Goal: Task Accomplishment & Management: Manage account settings

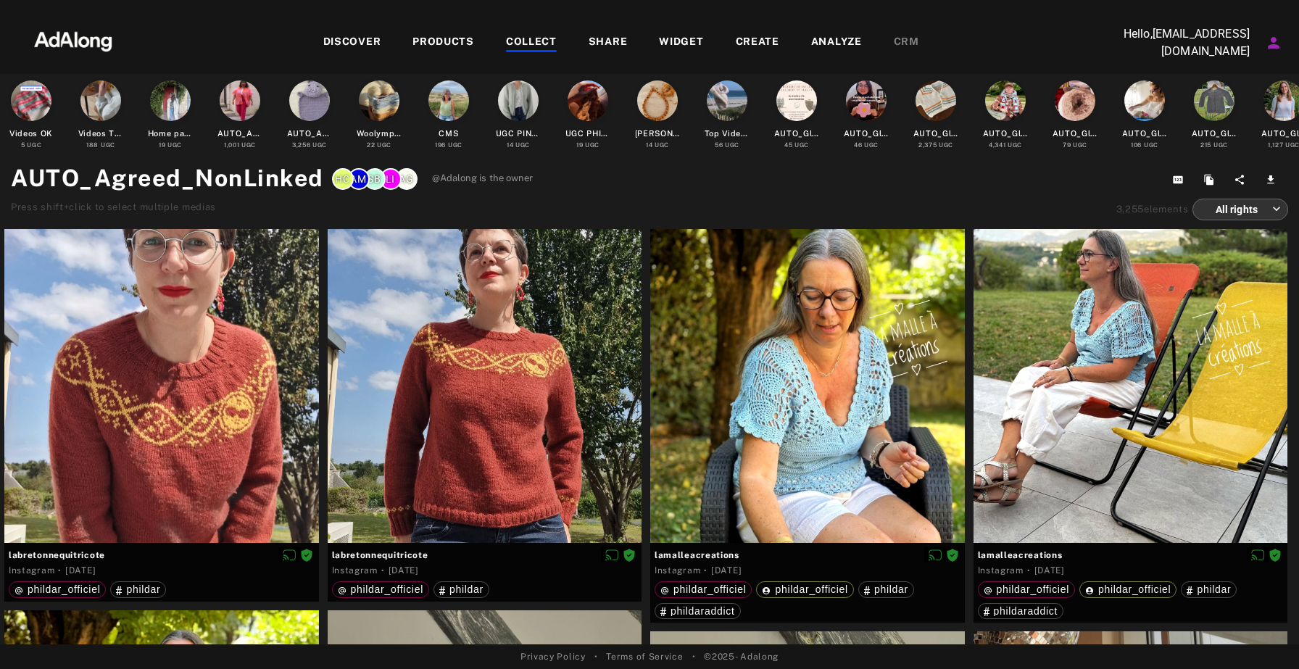
scroll to position [544, 0]
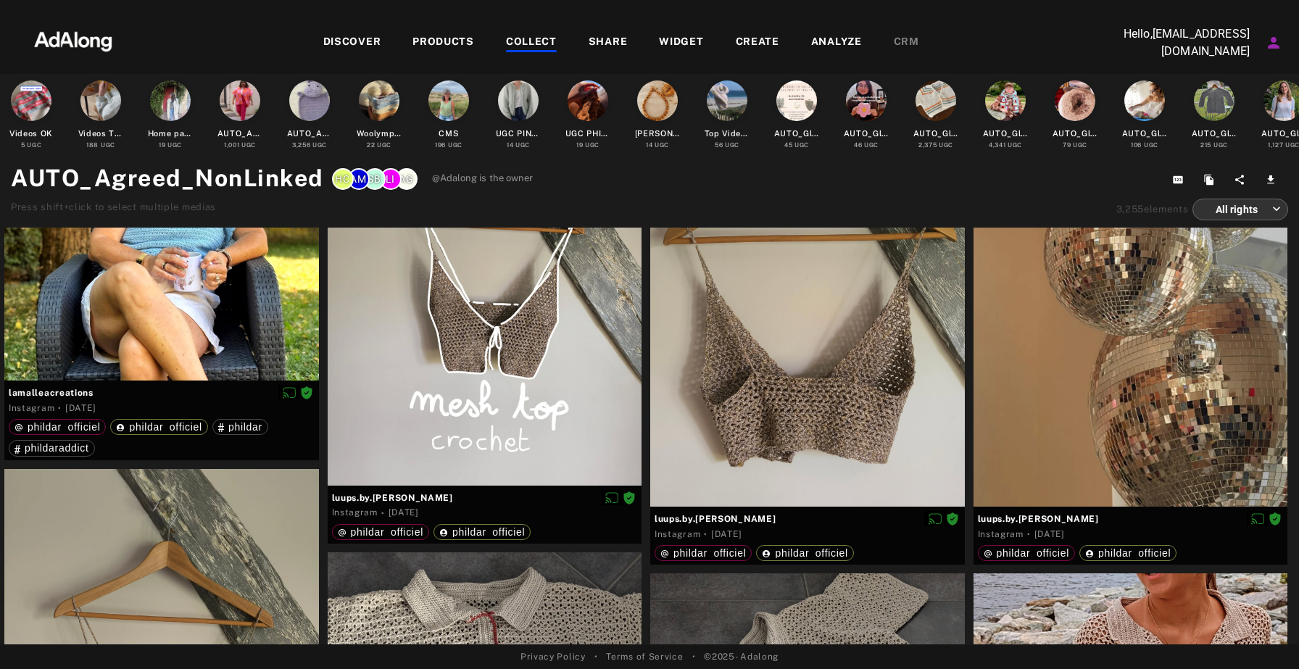
click at [1267, 50] on icon "Account settings" at bounding box center [1273, 42] width 17 height 17
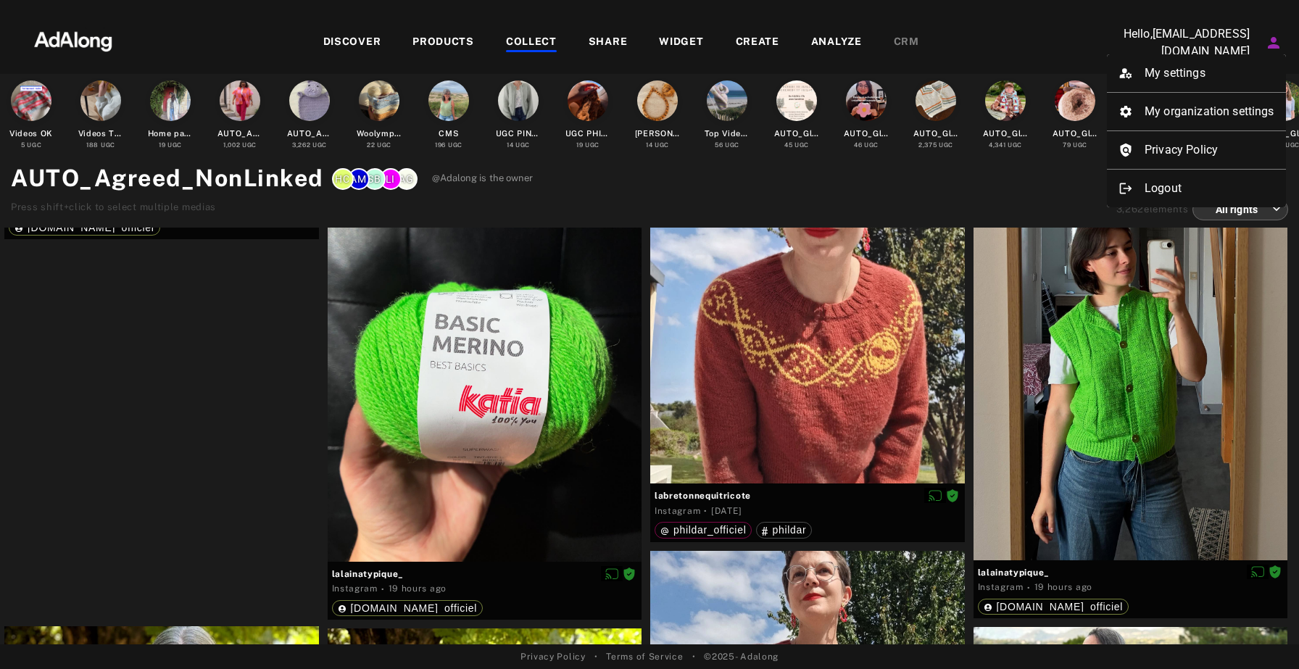
click at [518, 429] on div at bounding box center [649, 334] width 1299 height 669
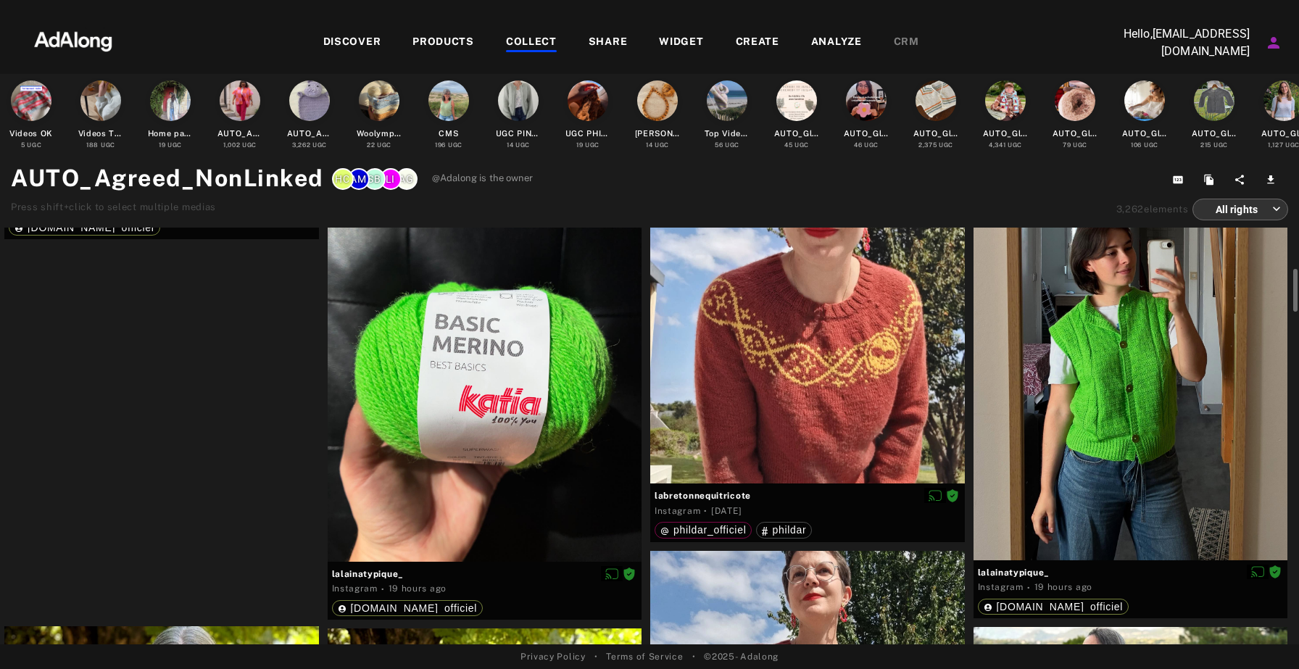
click at [197, 181] on div at bounding box center [161, 176] width 315 height 12
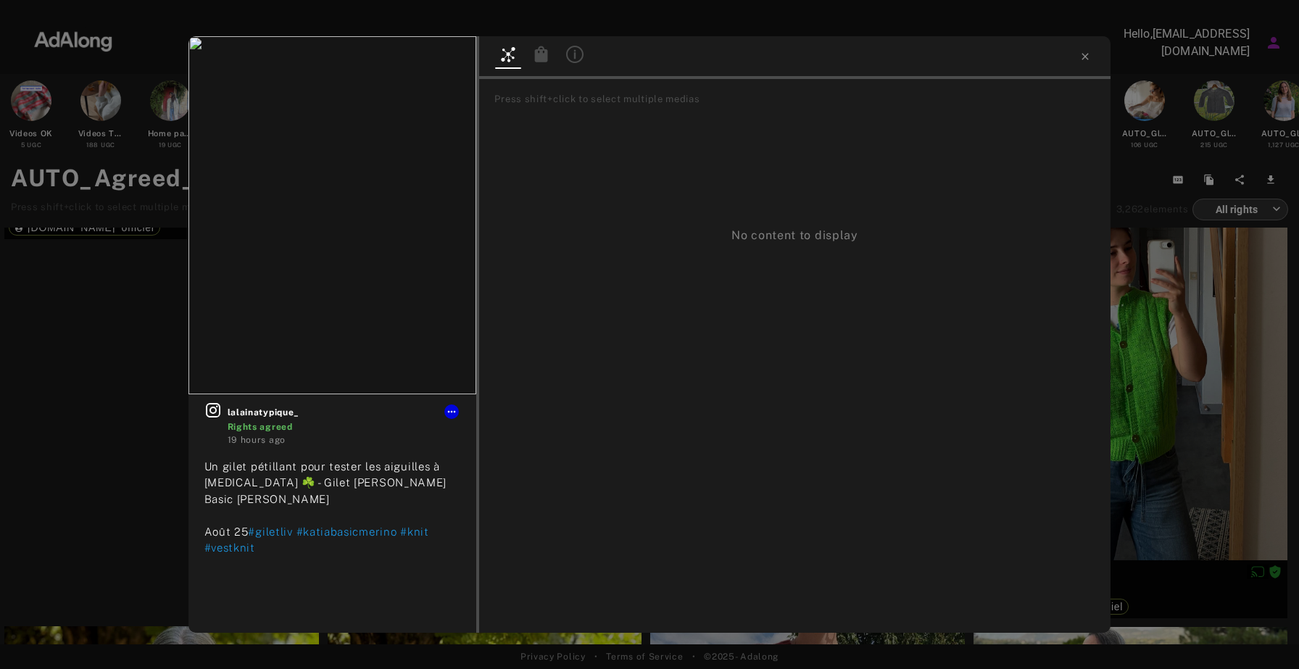
click at [541, 57] on icon at bounding box center [541, 54] width 13 height 16
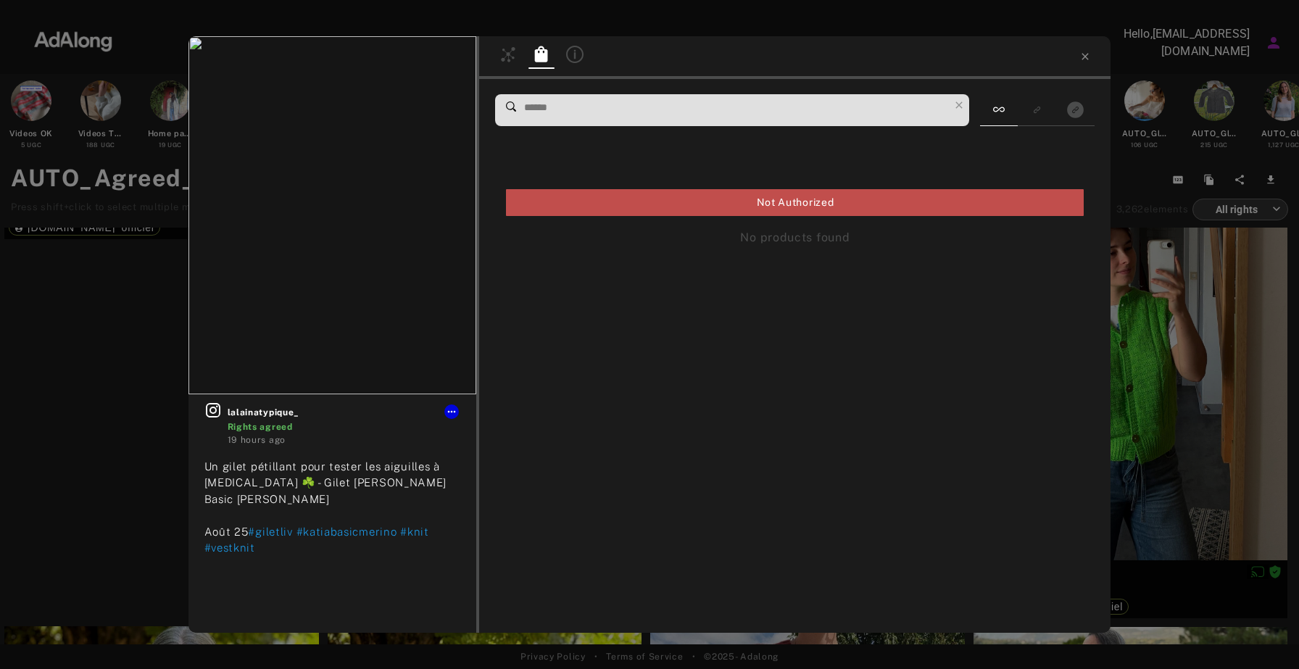
click at [708, 113] on input at bounding box center [736, 108] width 426 height 20
type input "***"
click at [1086, 58] on icon at bounding box center [1085, 56] width 7 height 7
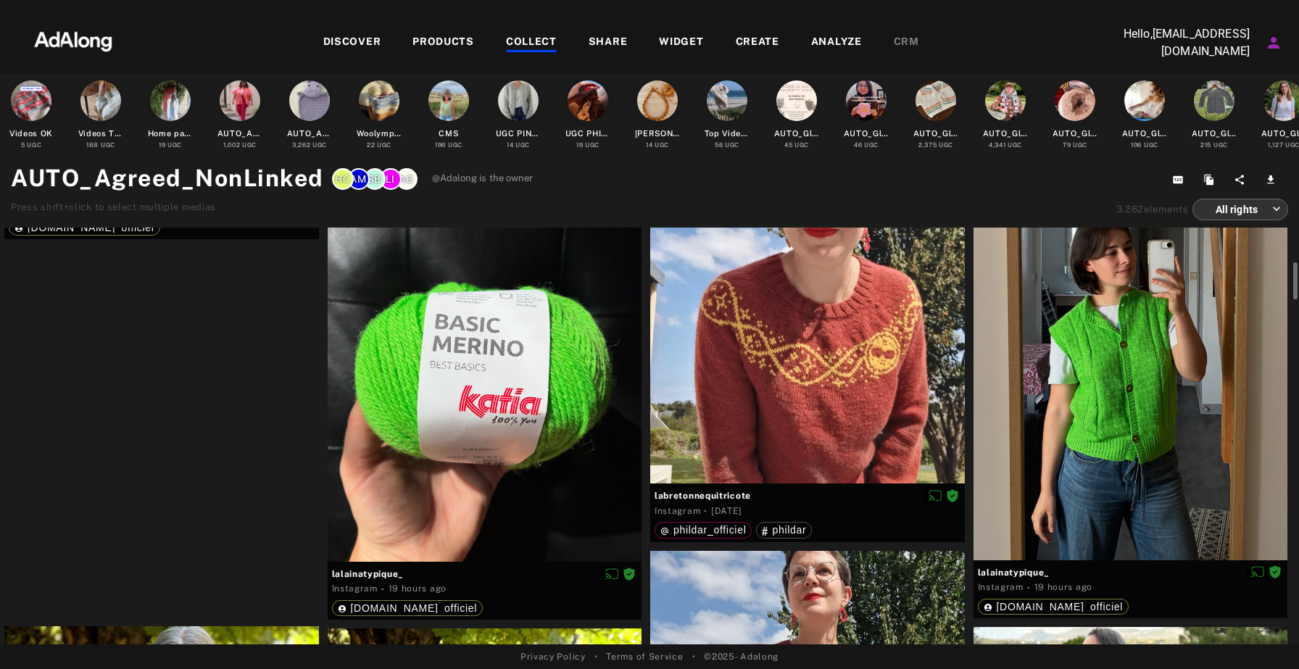
click at [168, 181] on div at bounding box center [161, 176] width 315 height 12
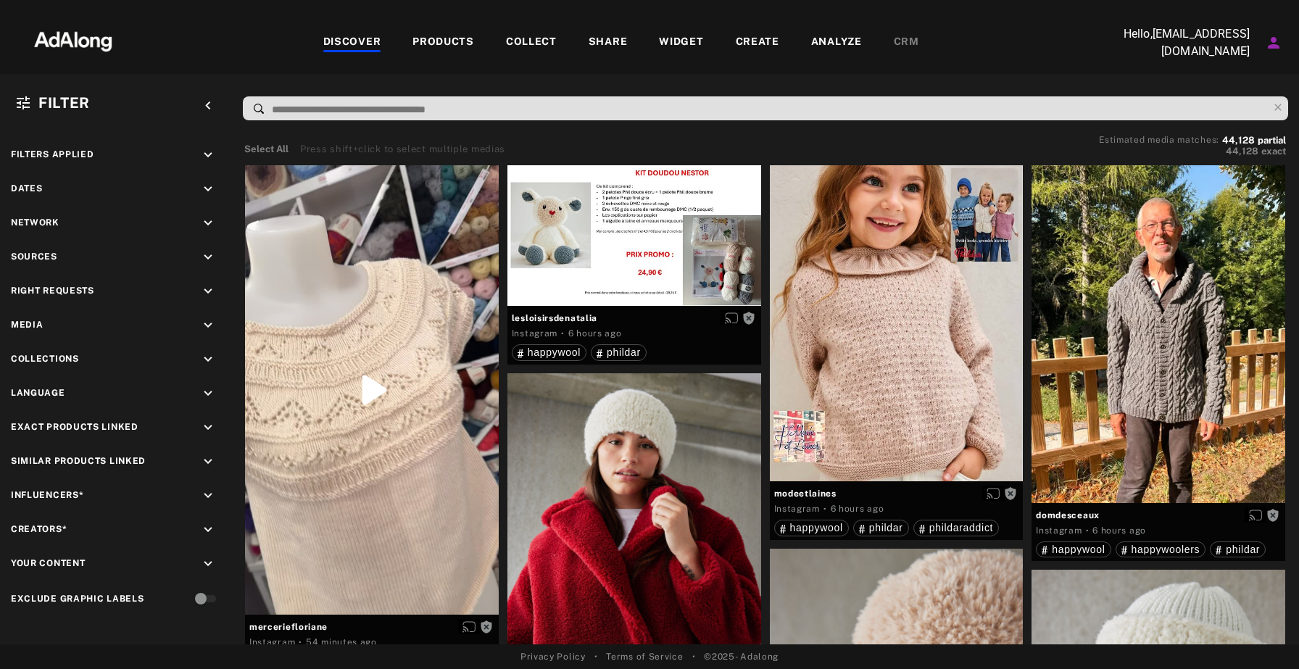
click at [519, 45] on div "COLLECT" at bounding box center [531, 42] width 51 height 17
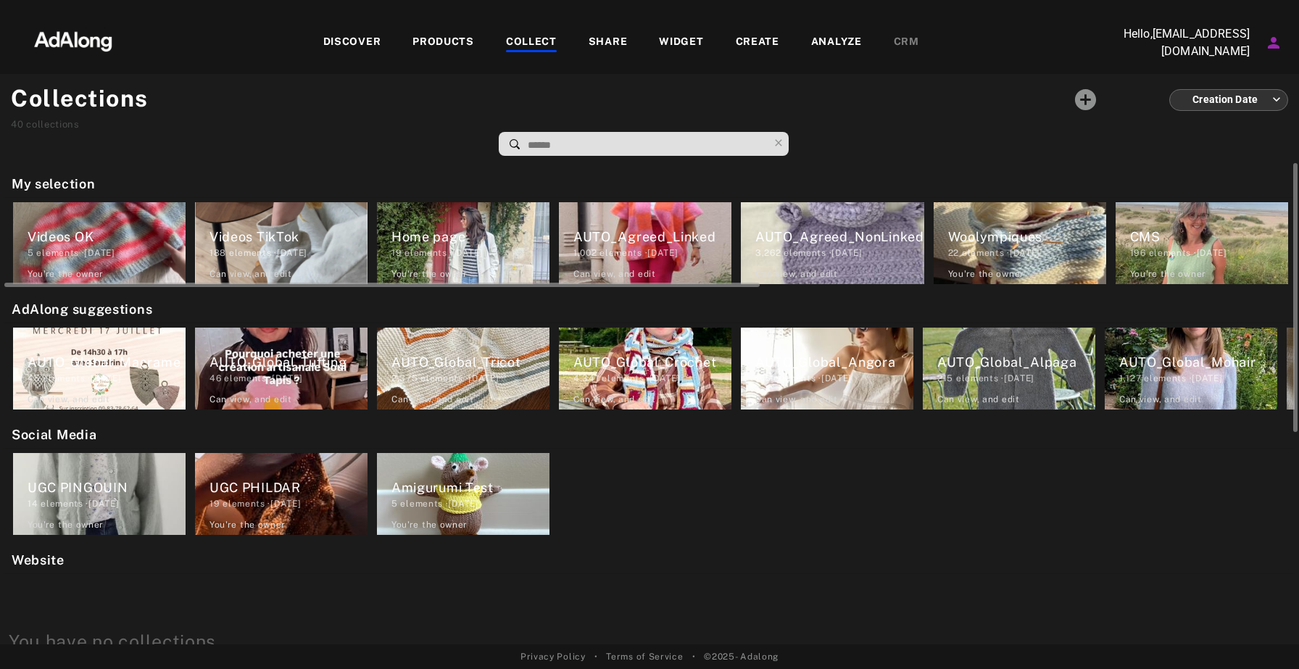
click at [773, 242] on div "AUTO_Agreed_NonLinked" at bounding box center [839, 237] width 169 height 20
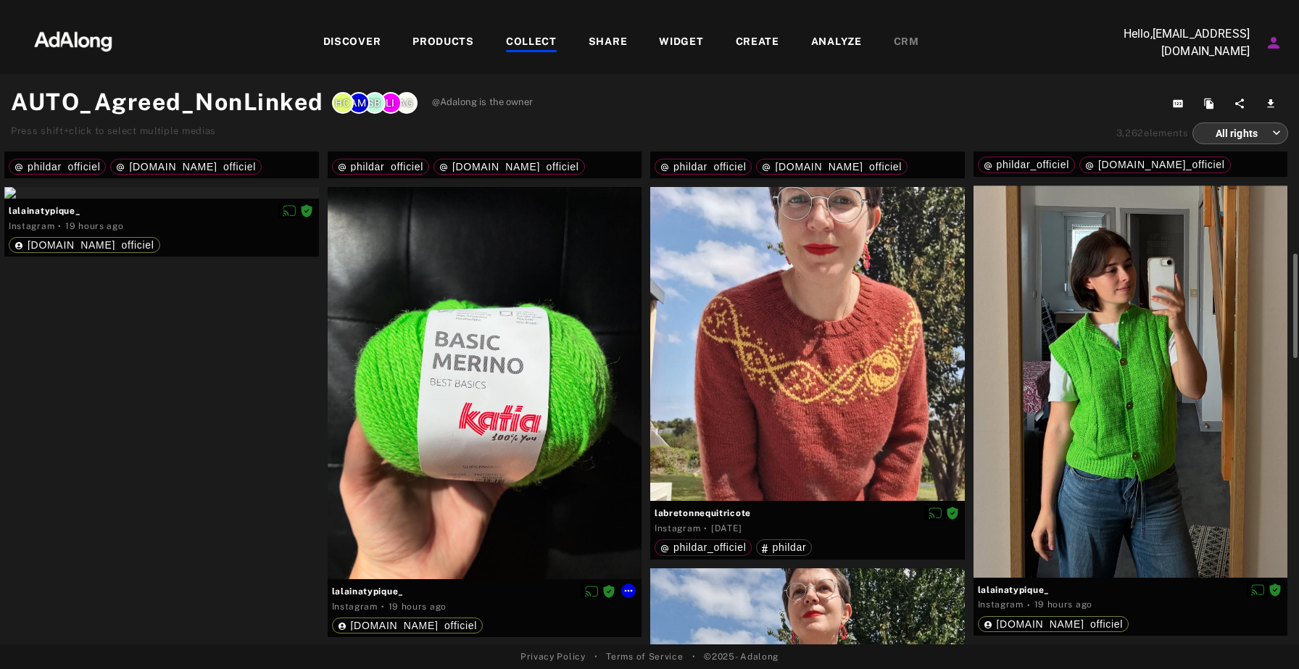
scroll to position [467, 0]
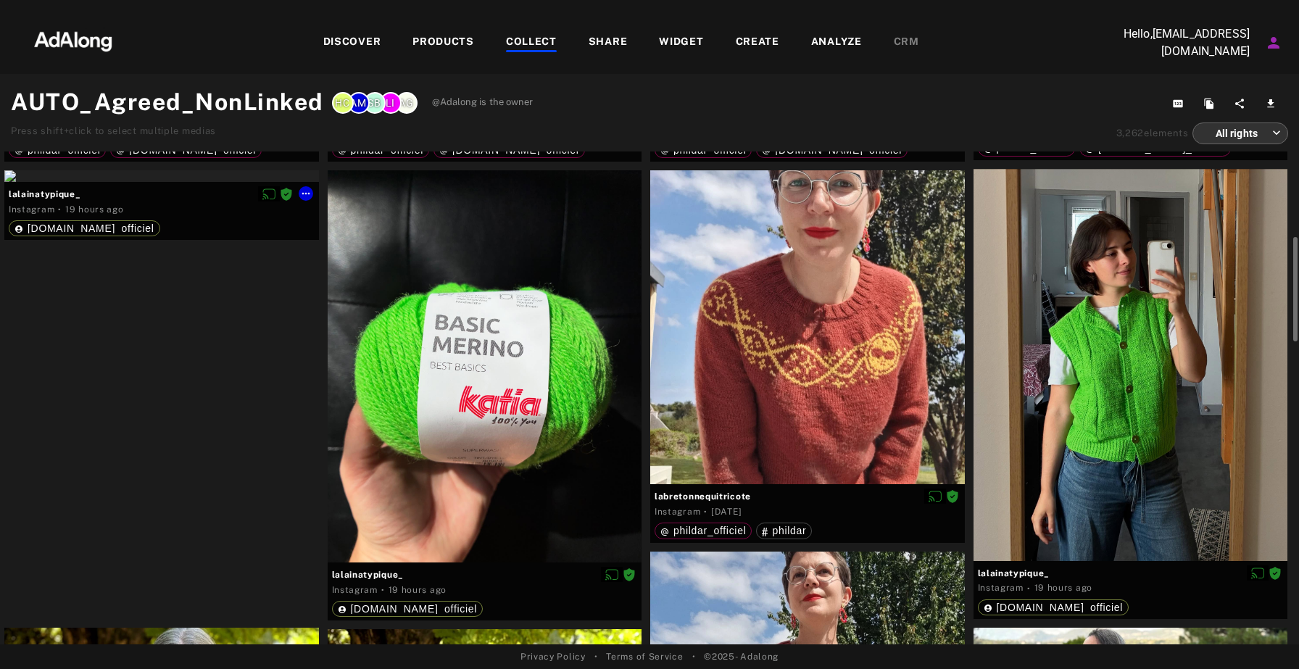
click at [142, 182] on div at bounding box center [161, 176] width 315 height 12
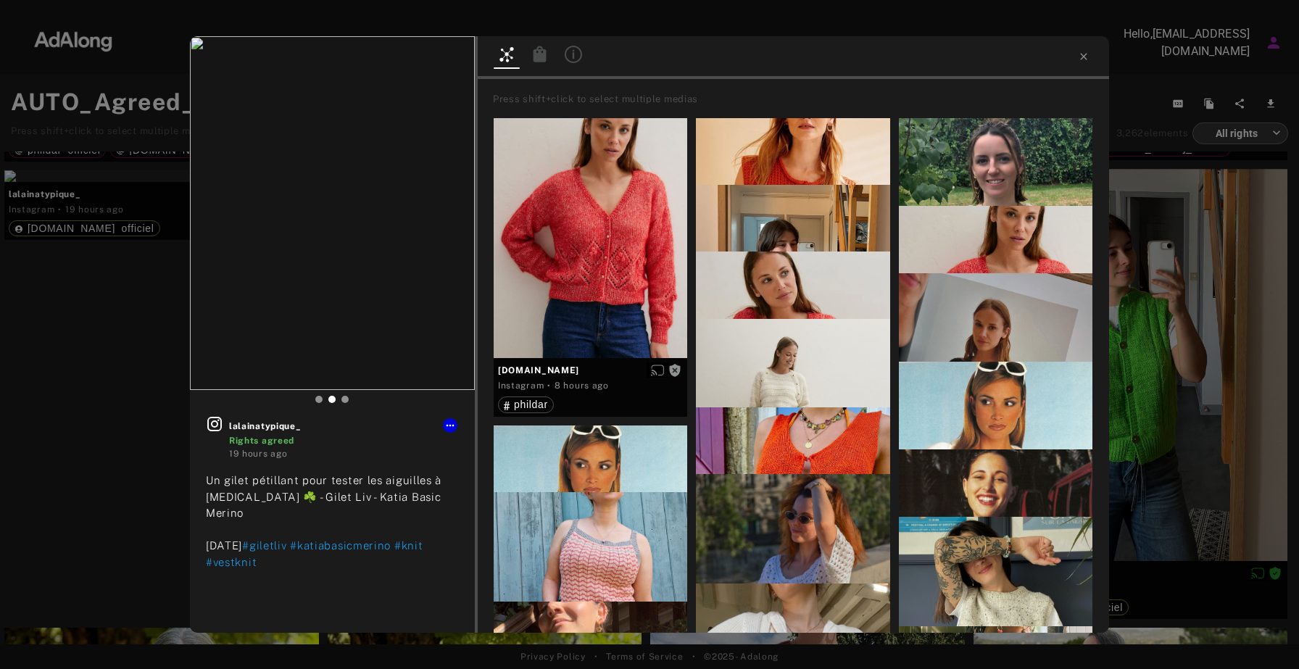
click at [536, 59] on icon at bounding box center [539, 54] width 13 height 16
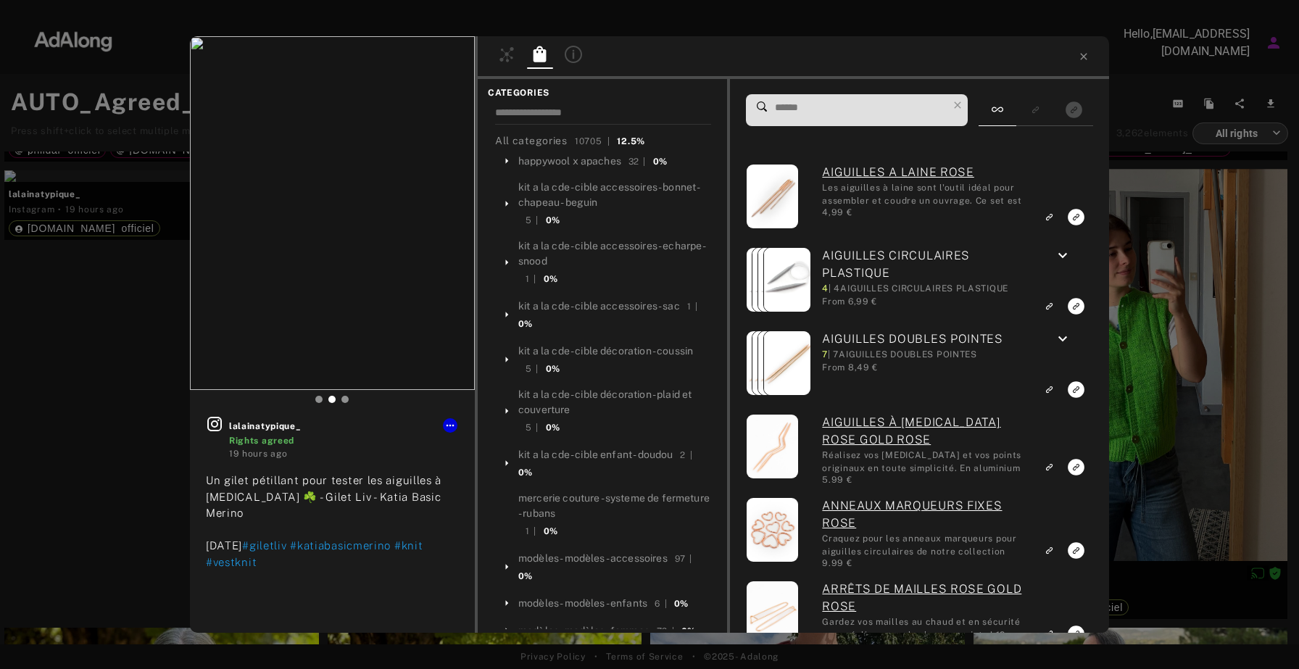
click at [844, 115] on input at bounding box center [860, 108] width 174 height 20
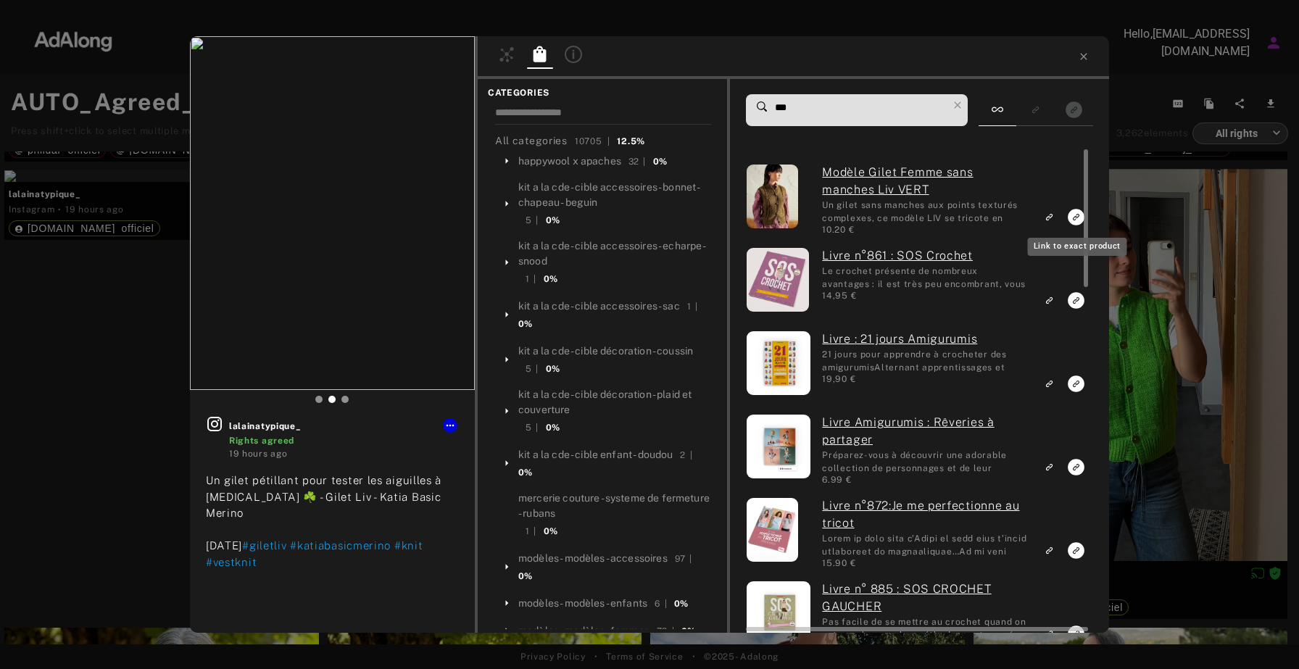
type input "***"
drag, startPoint x: 1076, startPoint y: 217, endPoint x: 1029, endPoint y: 212, distance: 47.3
click at [1029, 212] on div "Modèle Gilet Femme sans manches Liv VERT Un gilet sans manches aux points textu…" at bounding box center [918, 198] width 344 height 69
click at [1071, 217] on icon "Link to exact product" at bounding box center [1075, 217] width 17 height 17
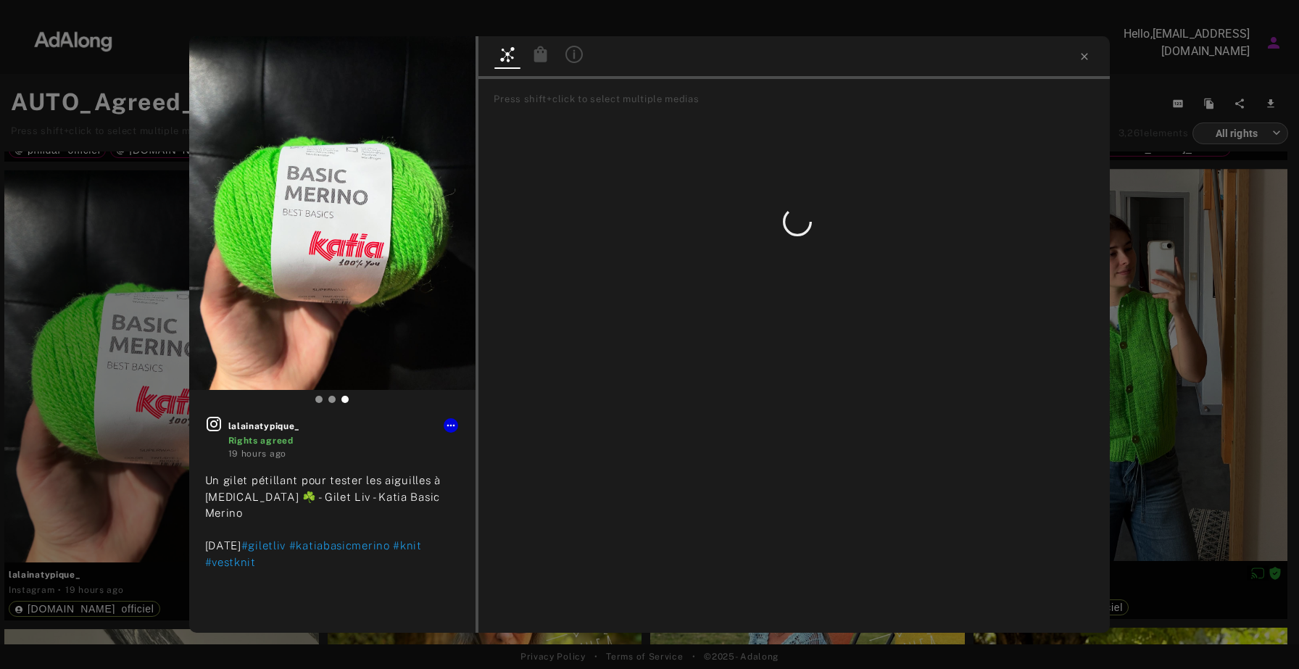
click at [15, 326] on div "lalainatypique_ Rights agreed 19 hours ago Un gilet pétillant pour tester les a…" at bounding box center [649, 334] width 1299 height 669
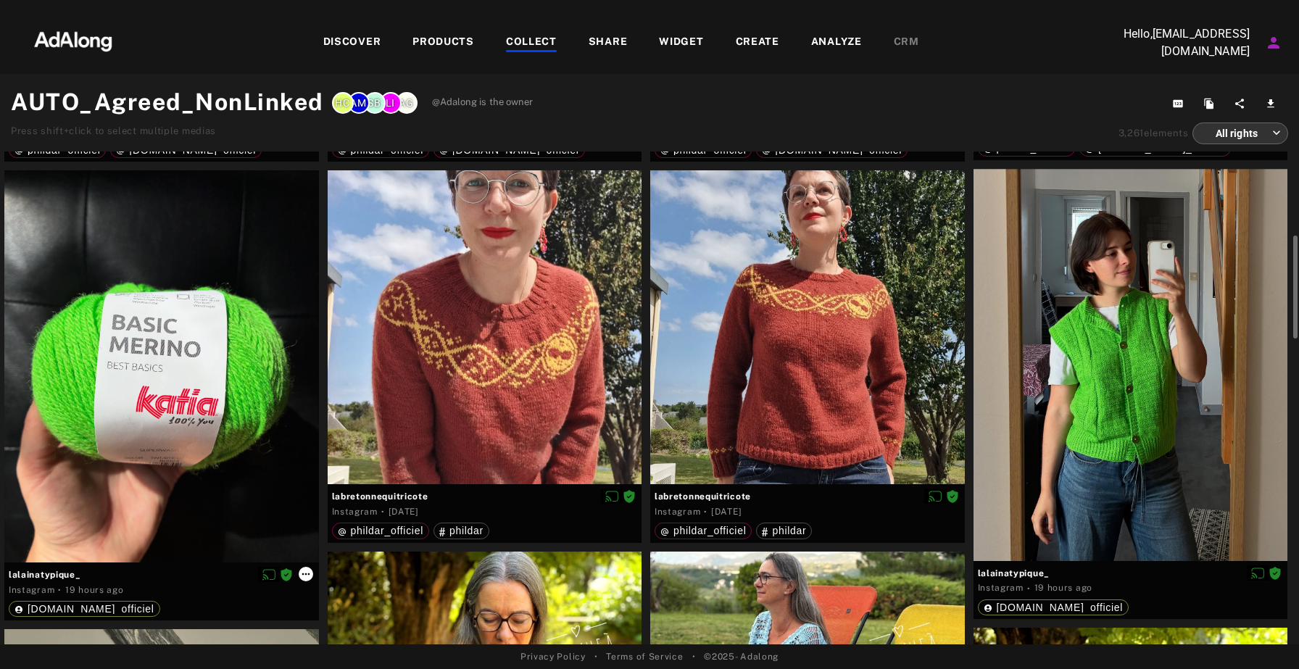
click at [306, 570] on icon at bounding box center [306, 574] width 12 height 12
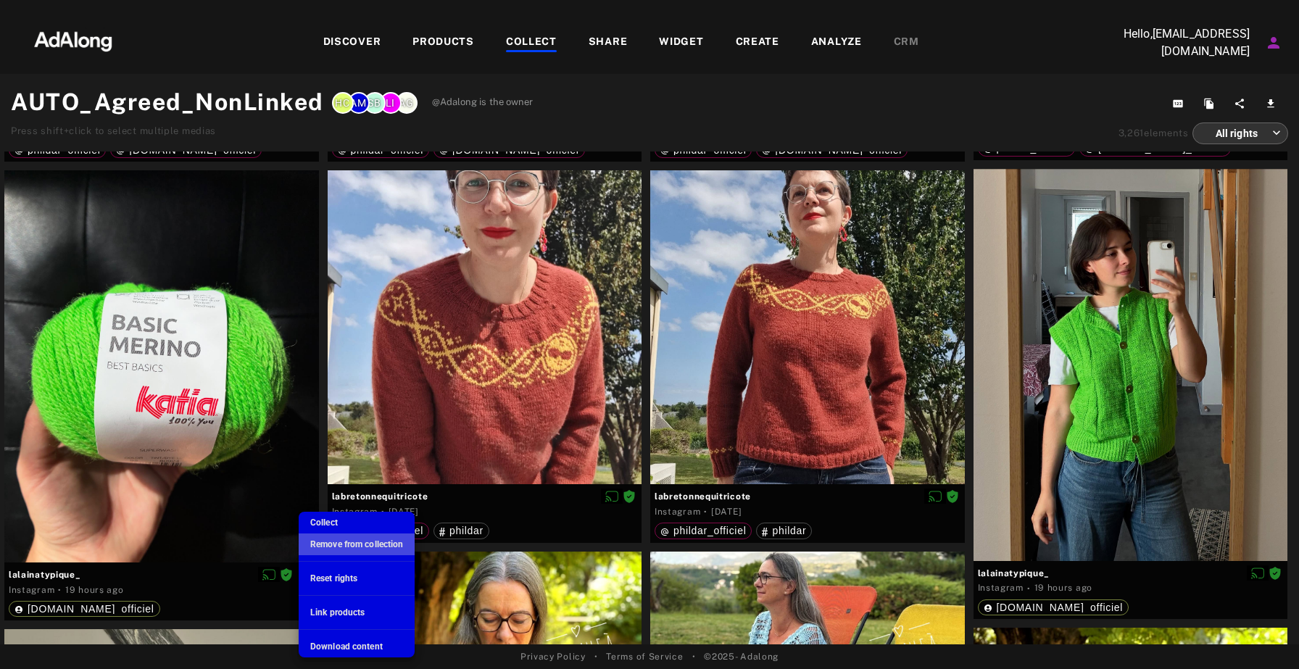
click at [366, 544] on span "Remove from collection" at bounding box center [356, 544] width 93 height 10
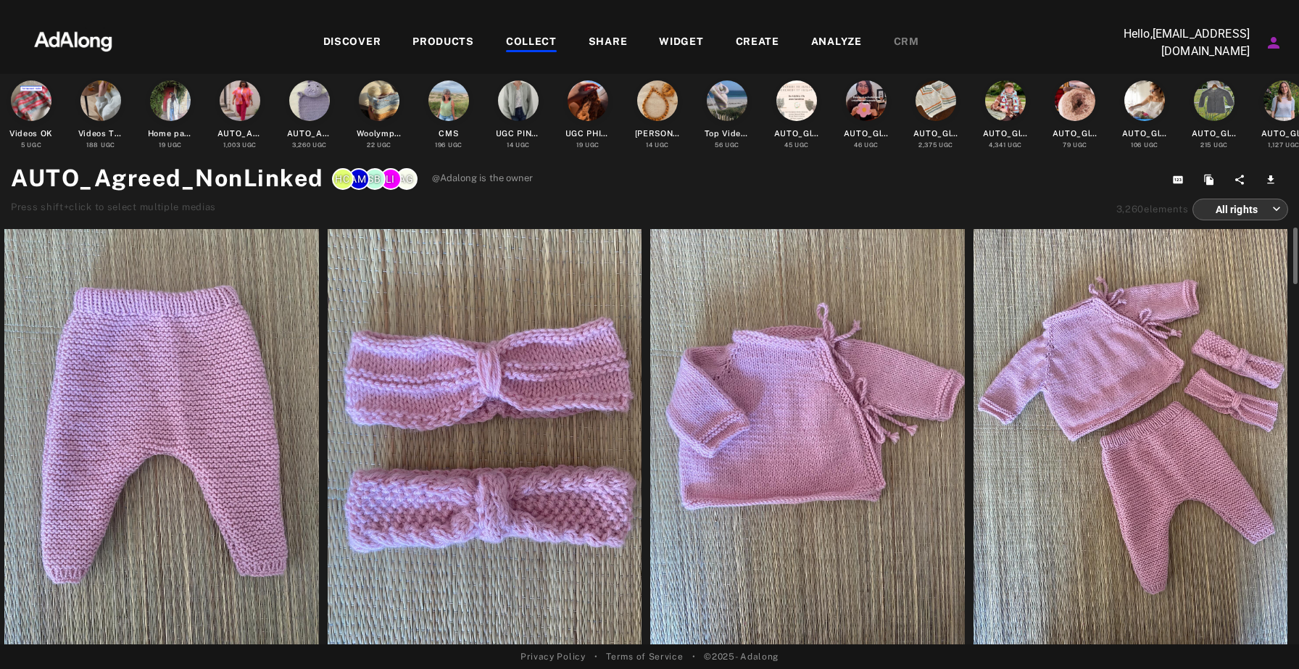
click at [1080, 403] on div at bounding box center [1130, 436] width 315 height 415
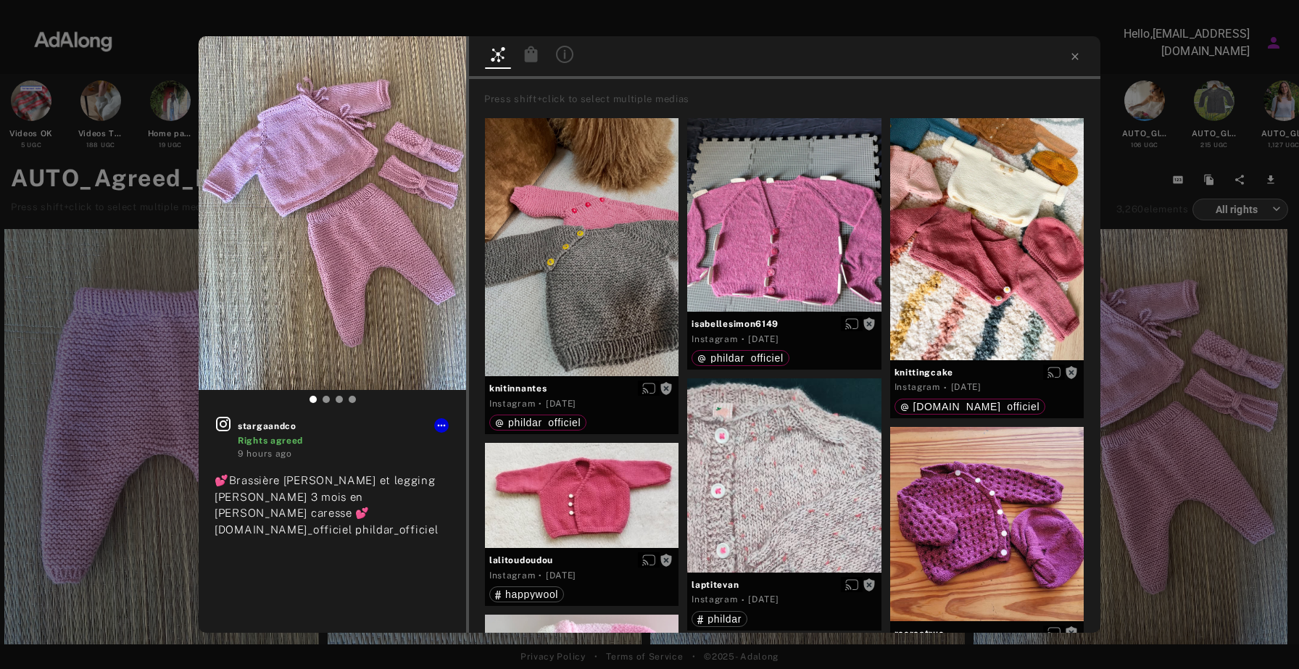
click at [530, 54] on icon at bounding box center [531, 54] width 13 height 16
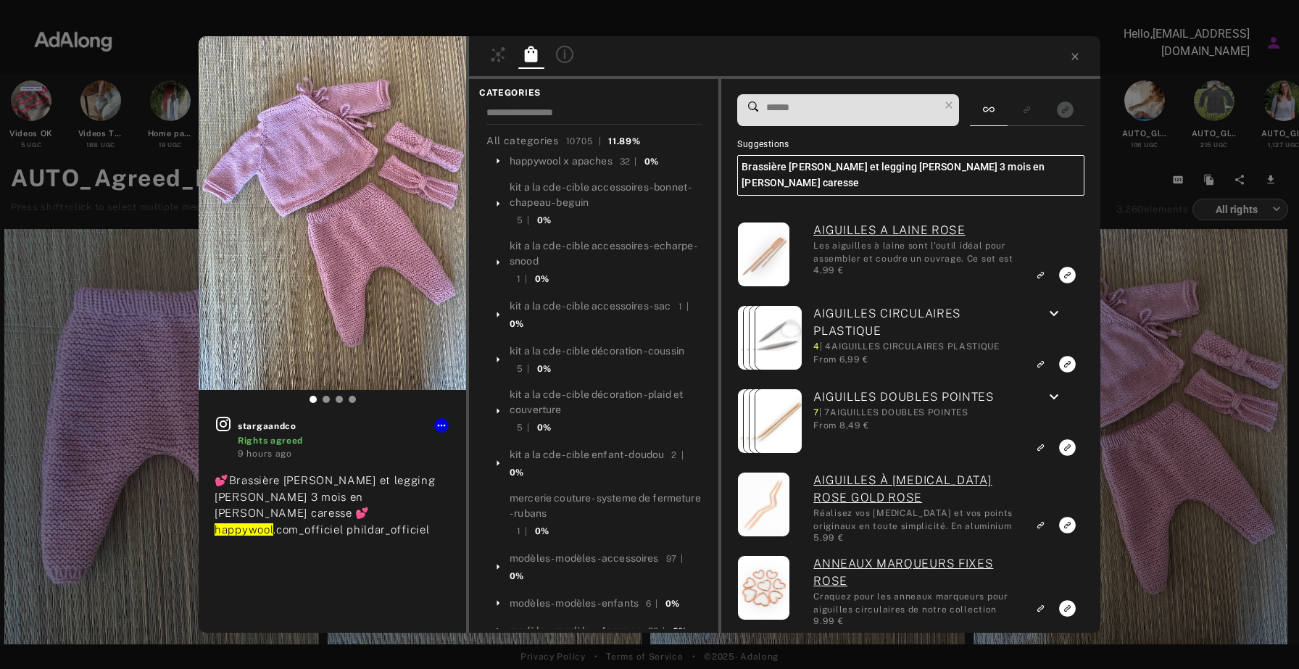
click at [807, 107] on input at bounding box center [852, 108] width 174 height 20
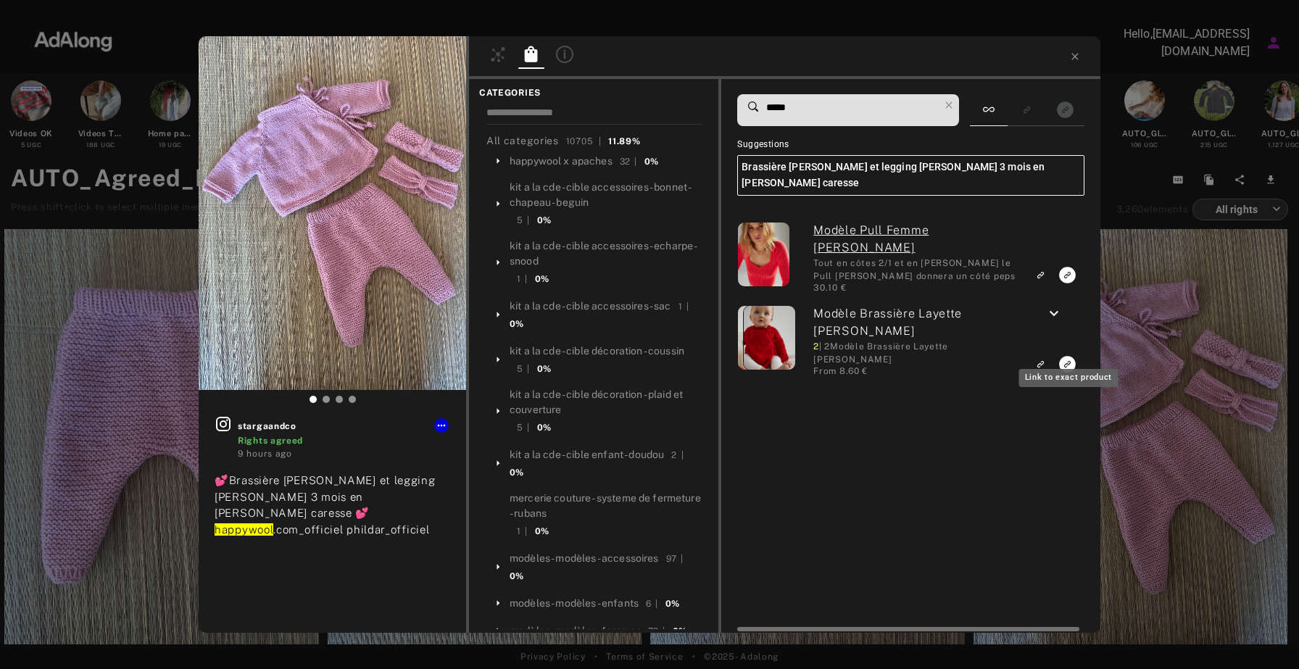
type input "*****"
click at [1067, 283] on icon "Link to exact product" at bounding box center [1067, 275] width 17 height 17
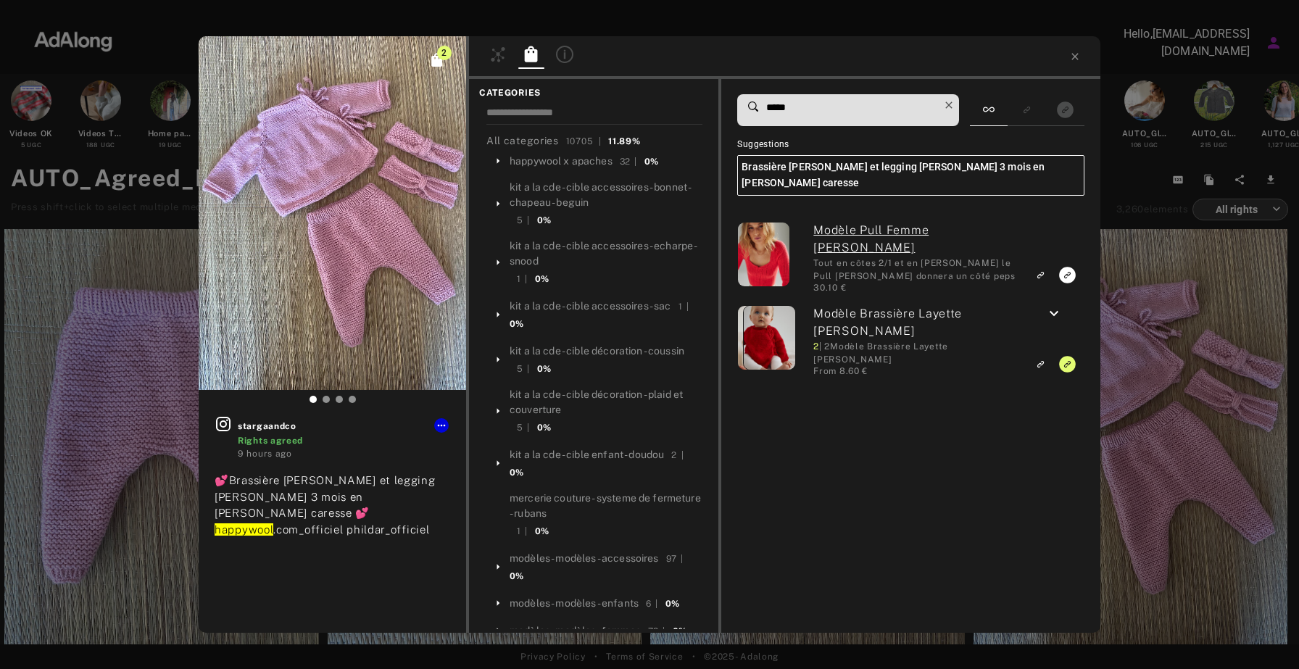
click at [949, 106] on icon at bounding box center [948, 104] width 7 height 7
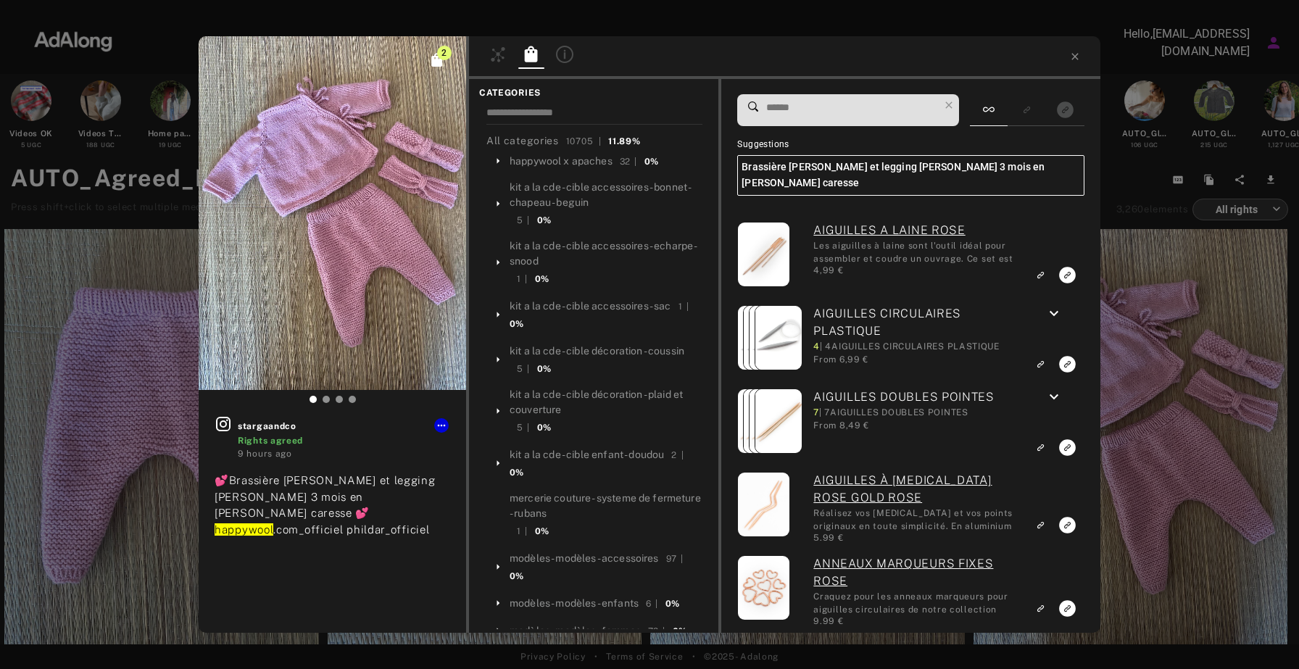
click at [870, 113] on input at bounding box center [852, 108] width 174 height 20
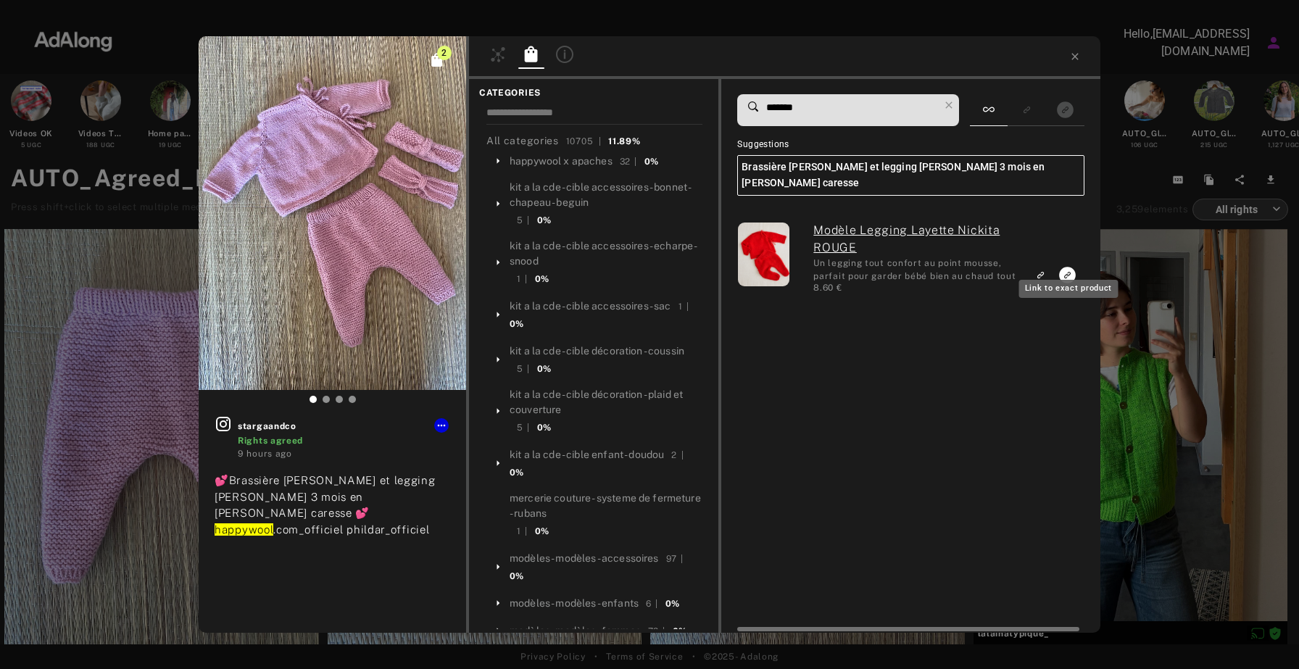
type input "*******"
click at [1068, 267] on icon "Link to exact product" at bounding box center [1067, 275] width 17 height 17
click at [1078, 57] on icon at bounding box center [1075, 57] width 12 height 12
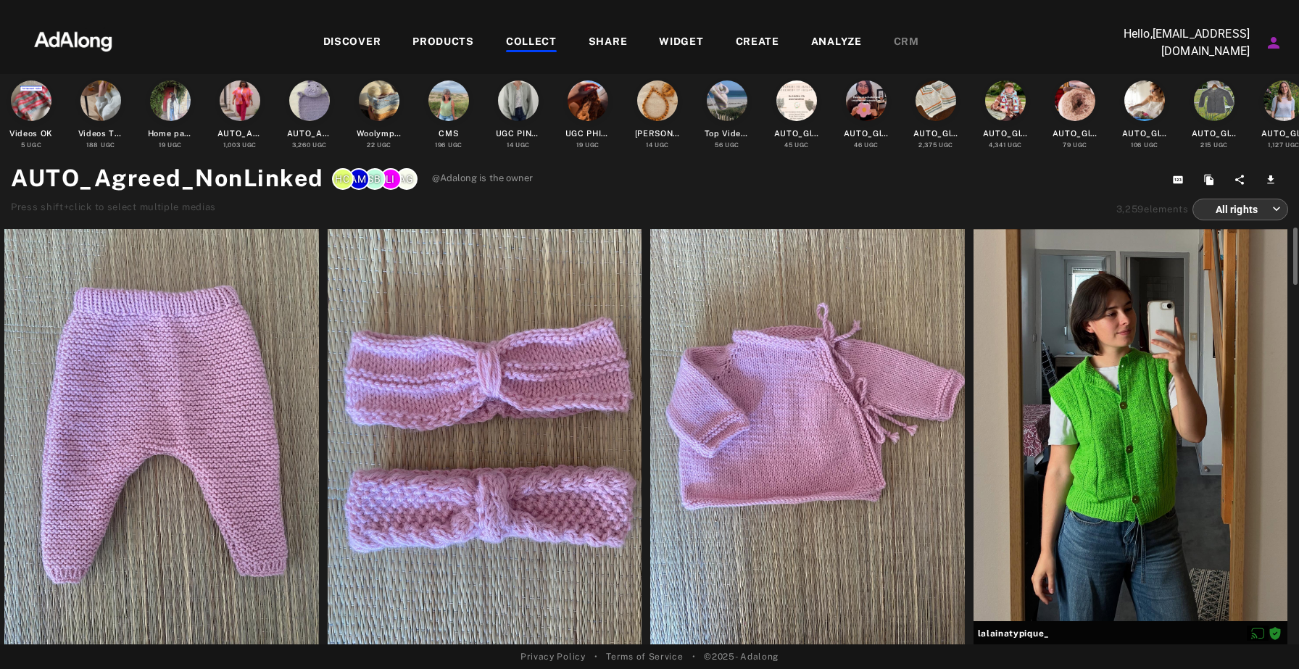
click at [788, 433] on div at bounding box center [807, 437] width 315 height 417
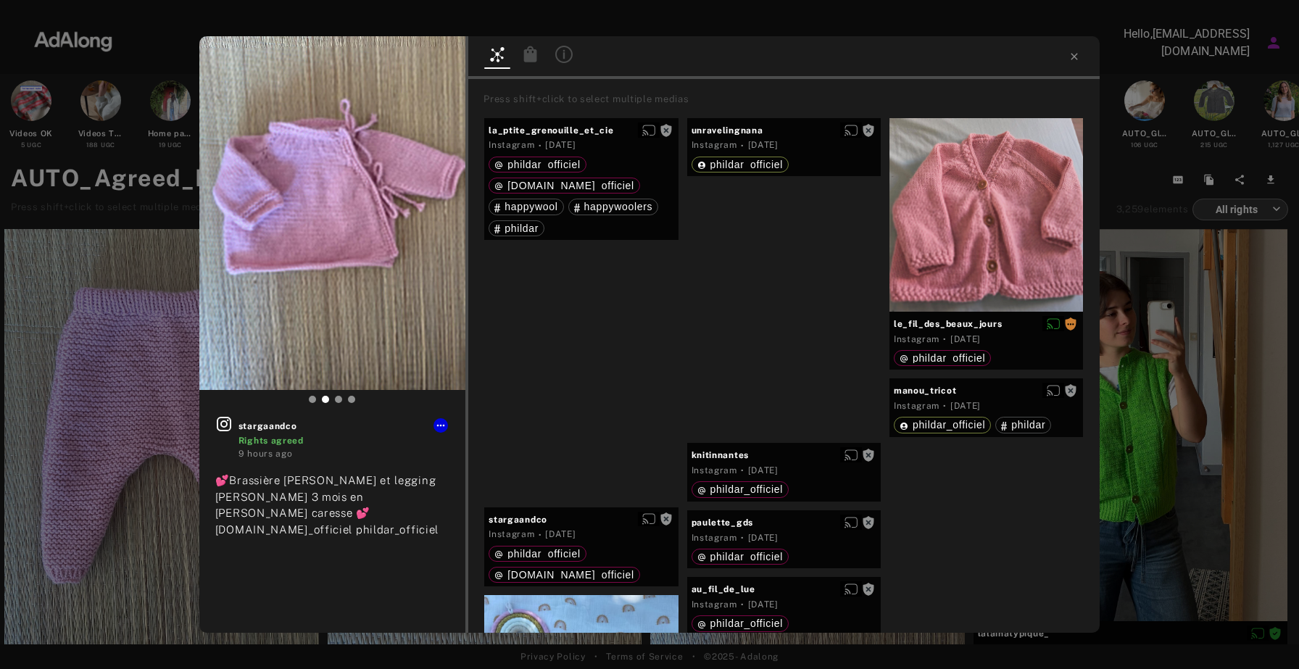
click at [538, 62] on icon at bounding box center [530, 54] width 17 height 17
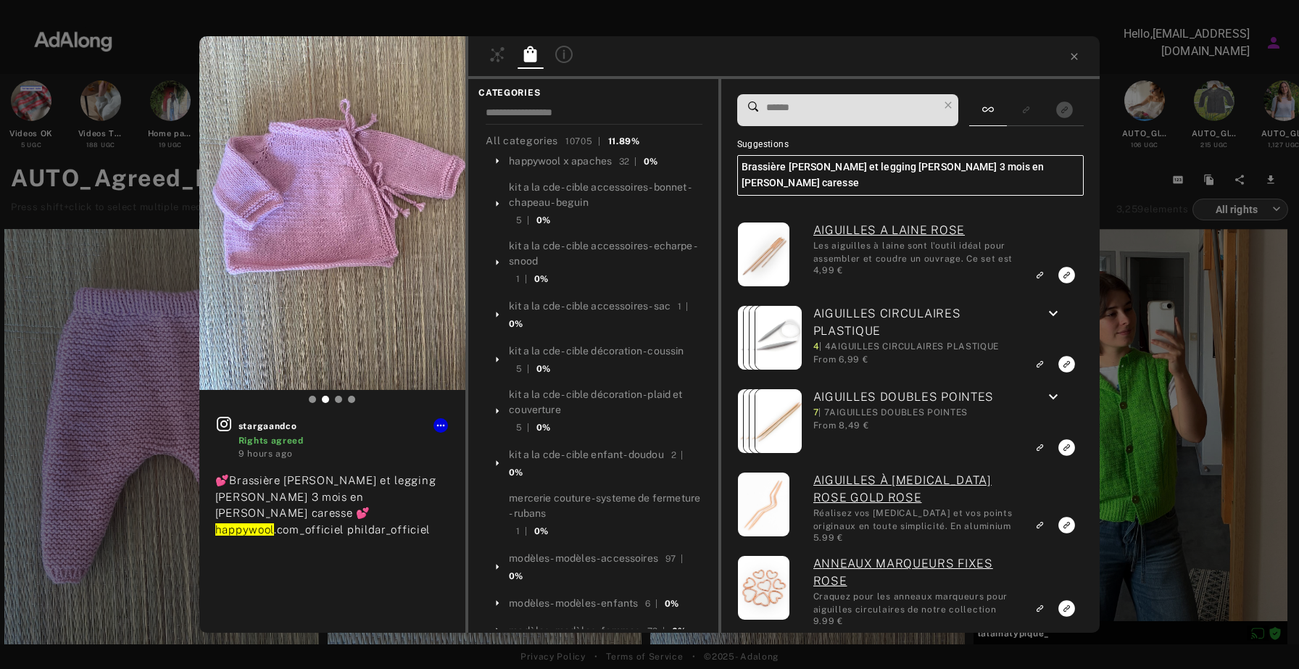
click at [895, 121] on span at bounding box center [852, 110] width 174 height 30
click at [874, 116] on input at bounding box center [852, 108] width 174 height 20
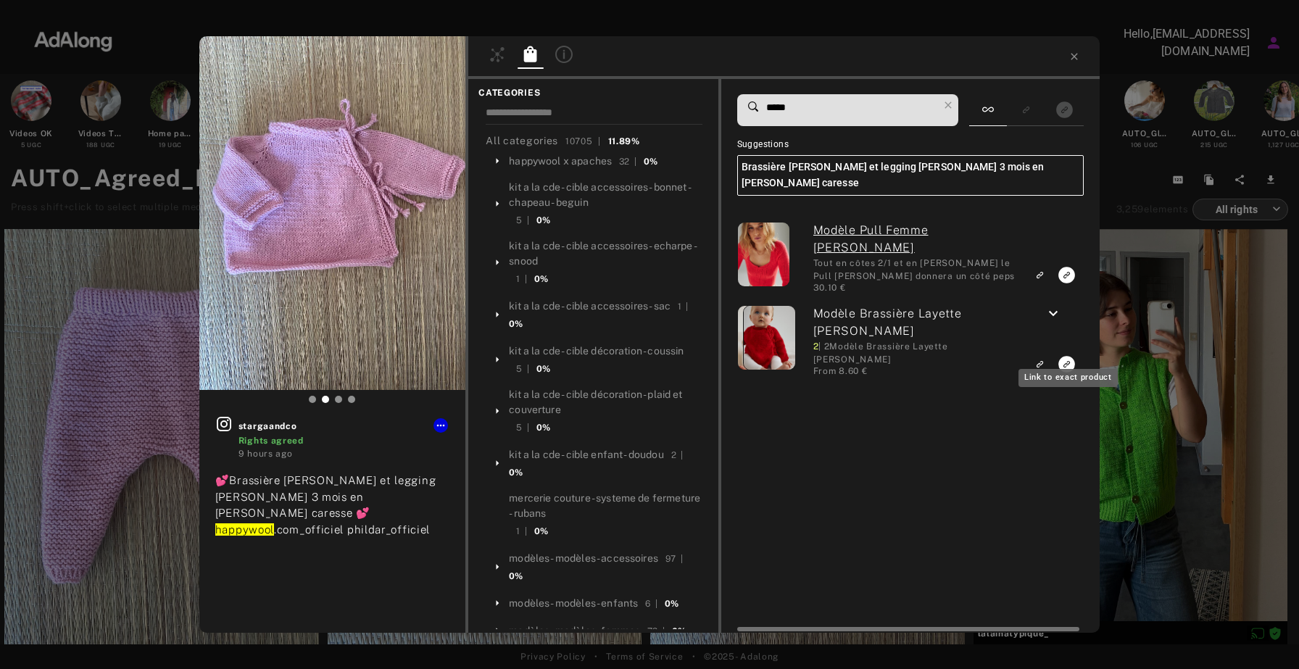
type input "*****"
click at [1066, 283] on icon "Link to exact product" at bounding box center [1066, 275] width 17 height 17
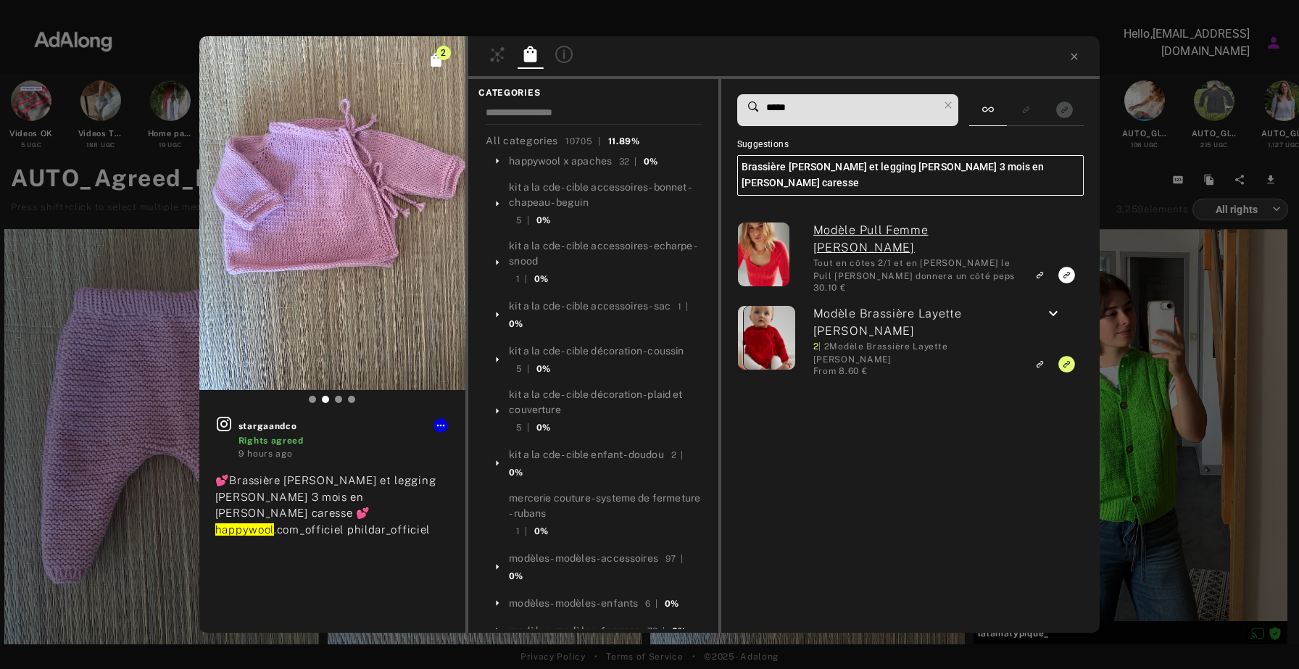
click at [1075, 65] on div at bounding box center [783, 57] width 631 height 43
click at [1075, 57] on icon at bounding box center [1074, 56] width 7 height 7
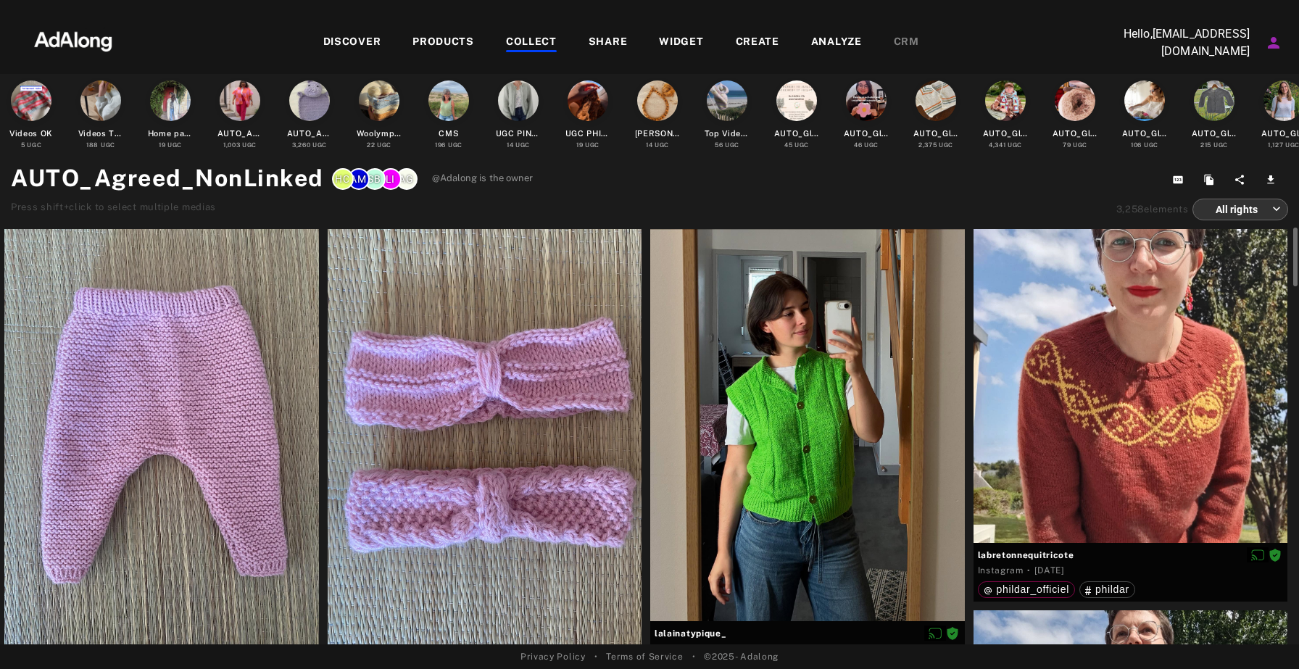
click at [259, 359] on div at bounding box center [161, 437] width 315 height 417
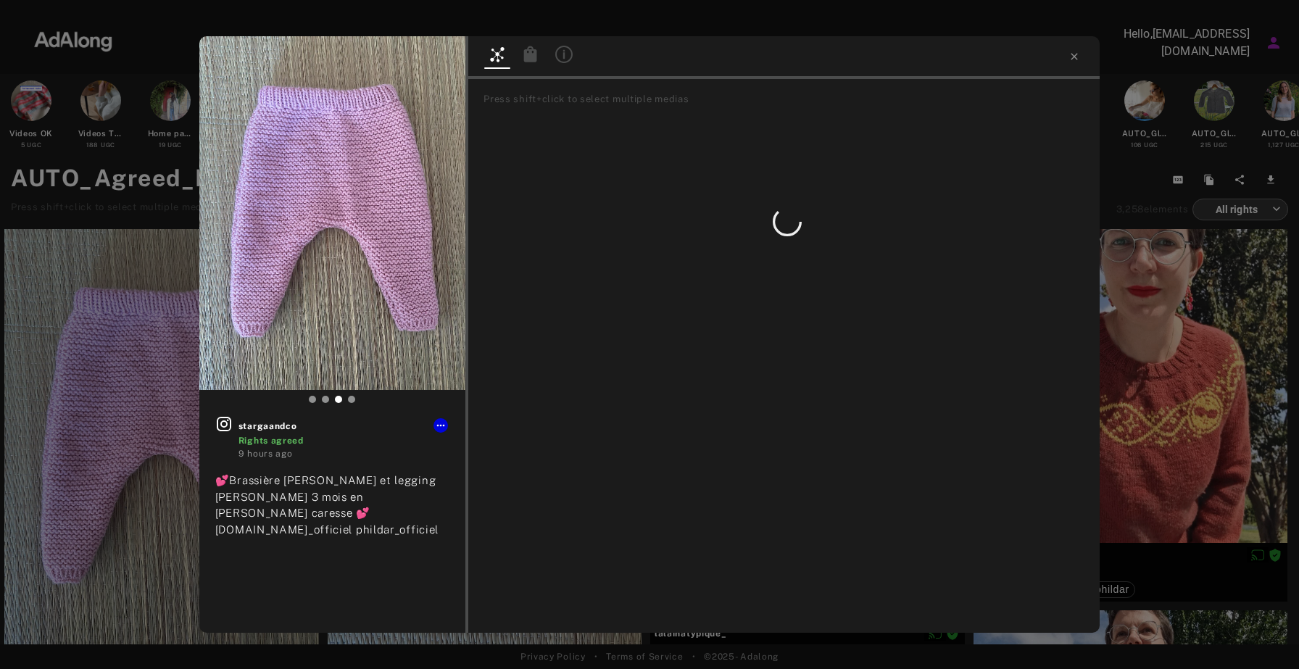
click at [536, 53] on icon at bounding box center [530, 54] width 13 height 16
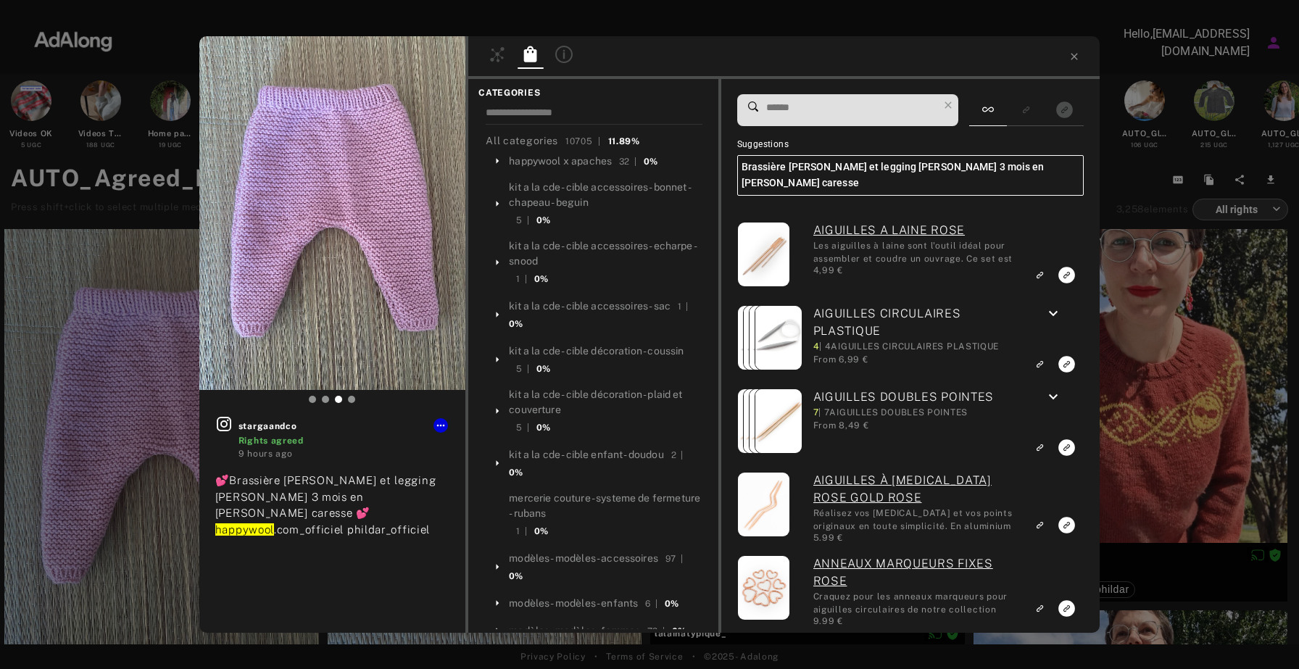
click at [762, 109] on div at bounding box center [751, 110] width 28 height 30
click at [788, 113] on input at bounding box center [852, 108] width 174 height 20
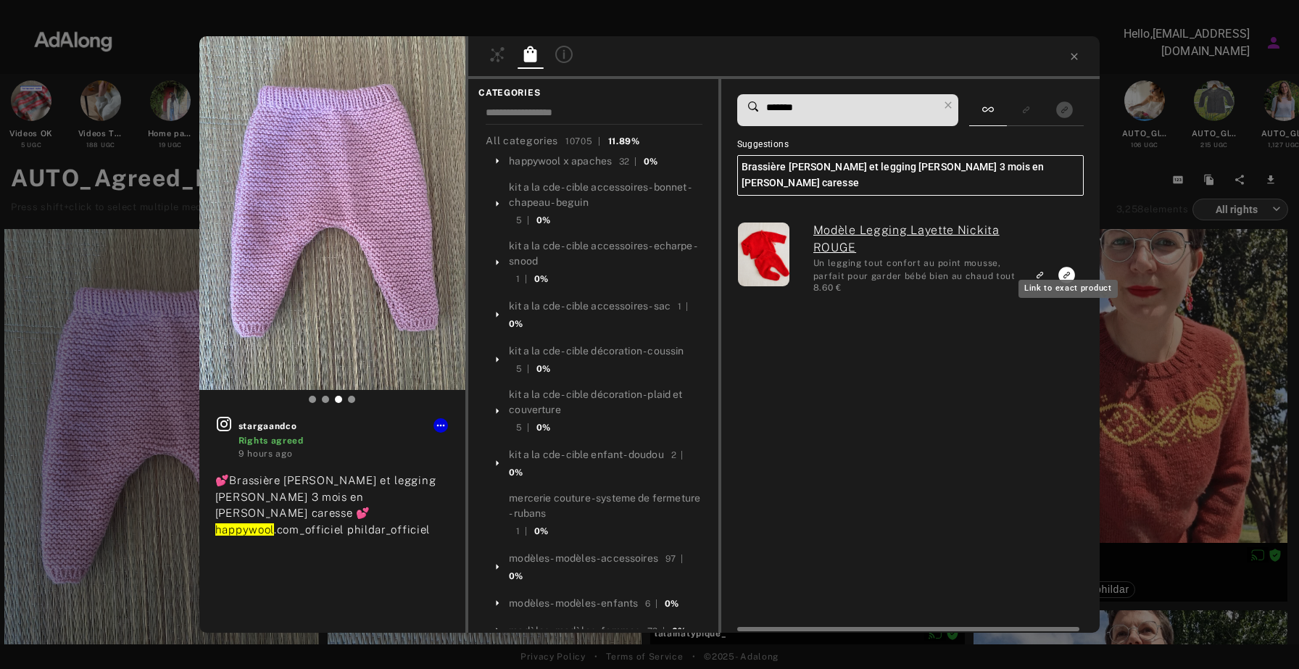
type input "*******"
click at [1065, 267] on icon "Link to exact product" at bounding box center [1066, 275] width 17 height 17
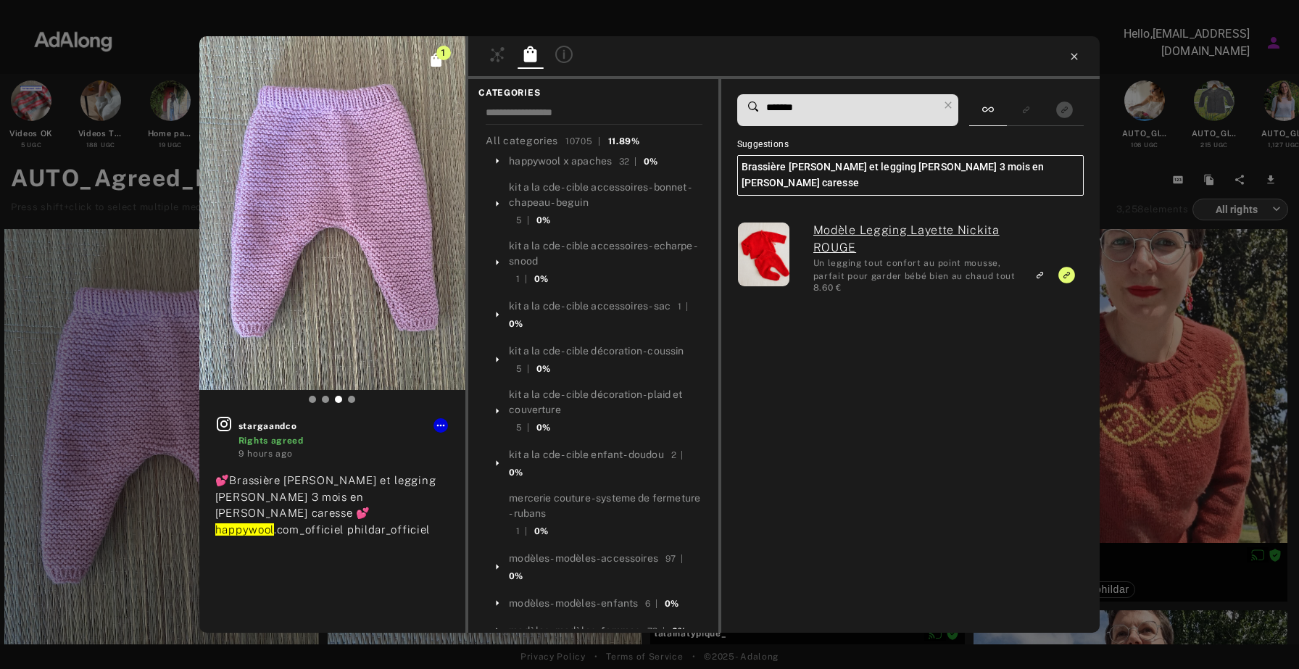
click at [1074, 55] on icon at bounding box center [1074, 57] width 12 height 12
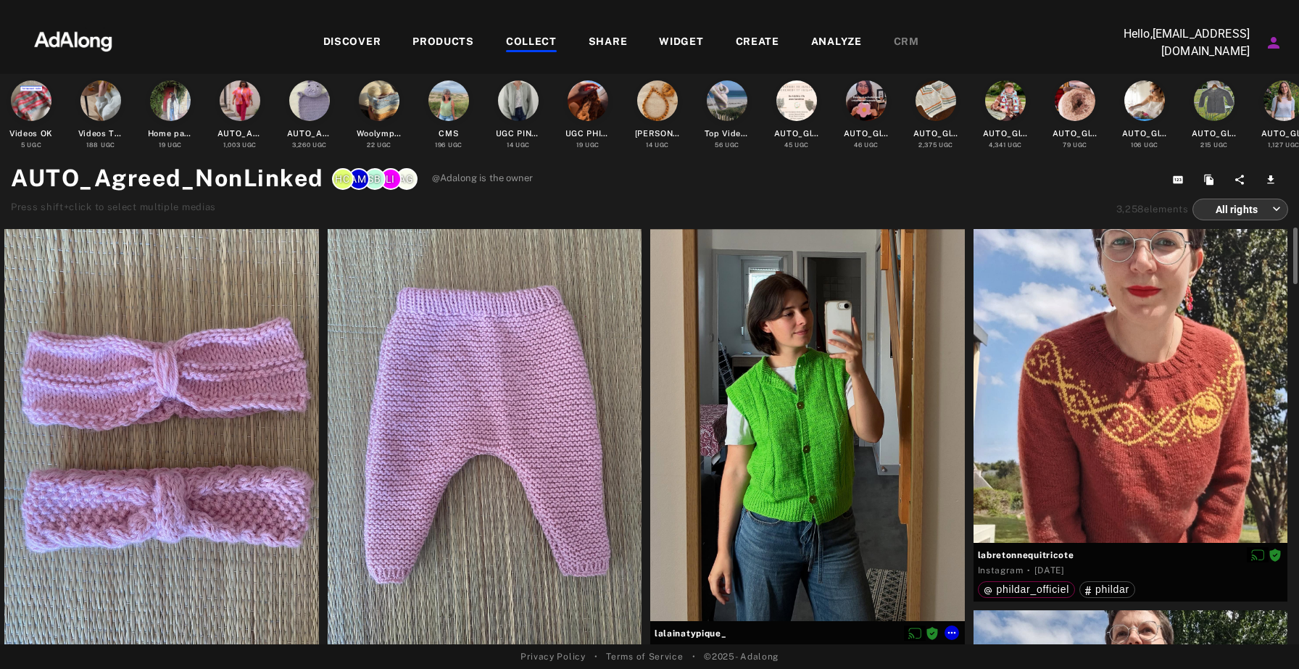
click at [749, 386] on div at bounding box center [807, 425] width 315 height 392
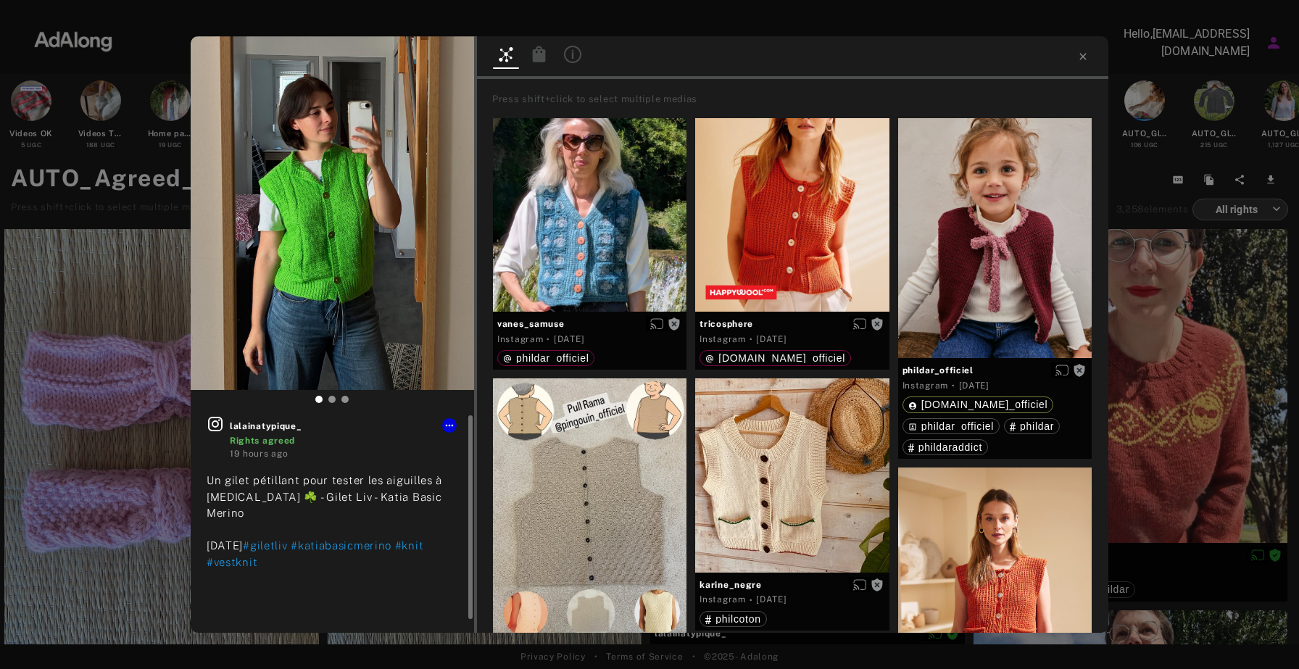
click at [267, 424] on span "lalainatypique_" at bounding box center [344, 426] width 228 height 13
click at [333, 252] on img at bounding box center [332, 213] width 283 height 354
click at [212, 427] on icon at bounding box center [215, 423] width 17 height 17
click at [1075, 62] on div at bounding box center [792, 57] width 631 height 43
click at [1079, 56] on icon at bounding box center [1083, 57] width 12 height 12
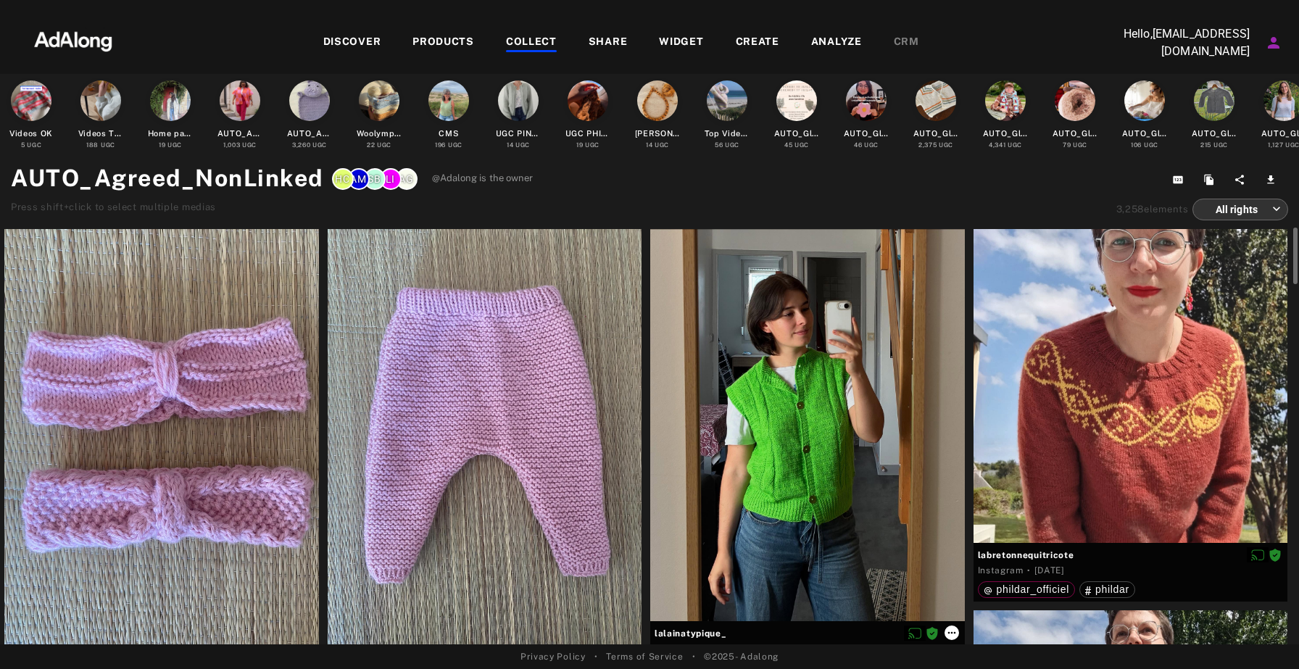
click at [948, 636] on icon at bounding box center [952, 633] width 12 height 12
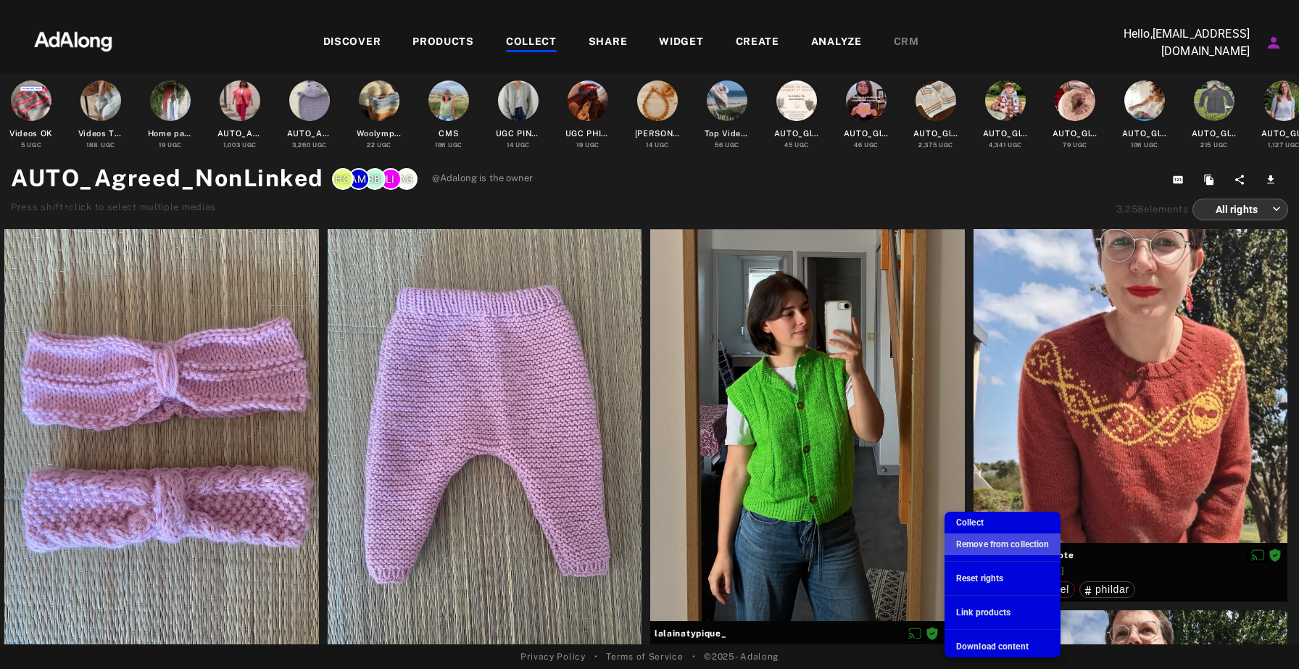
click at [978, 546] on span "Remove from collection" at bounding box center [1002, 544] width 93 height 10
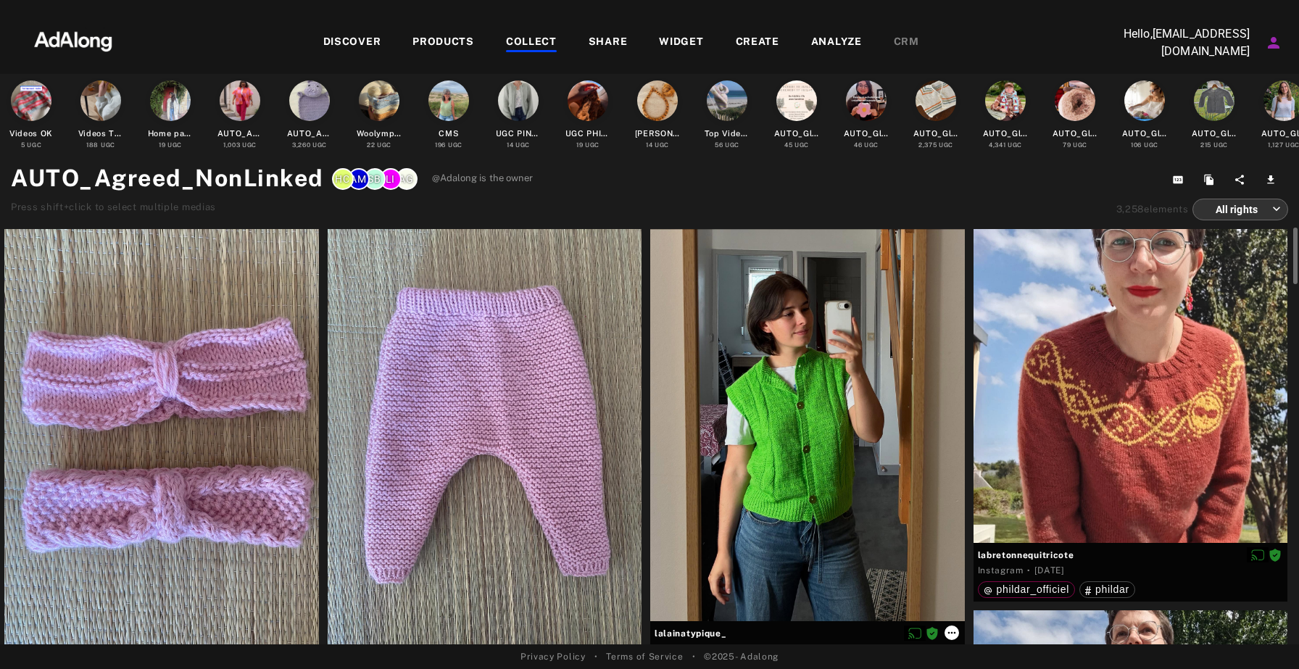
click at [947, 632] on icon at bounding box center [951, 632] width 8 height 2
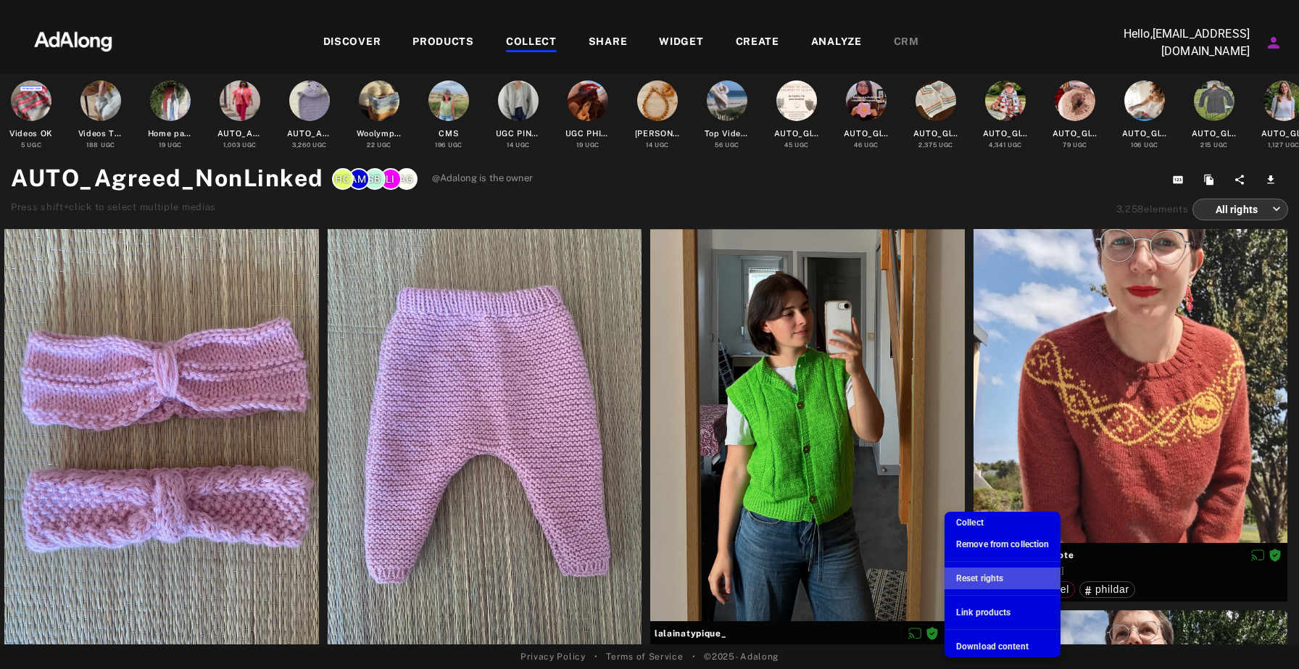
click at [969, 580] on span "Reset rights" at bounding box center [979, 578] width 47 height 10
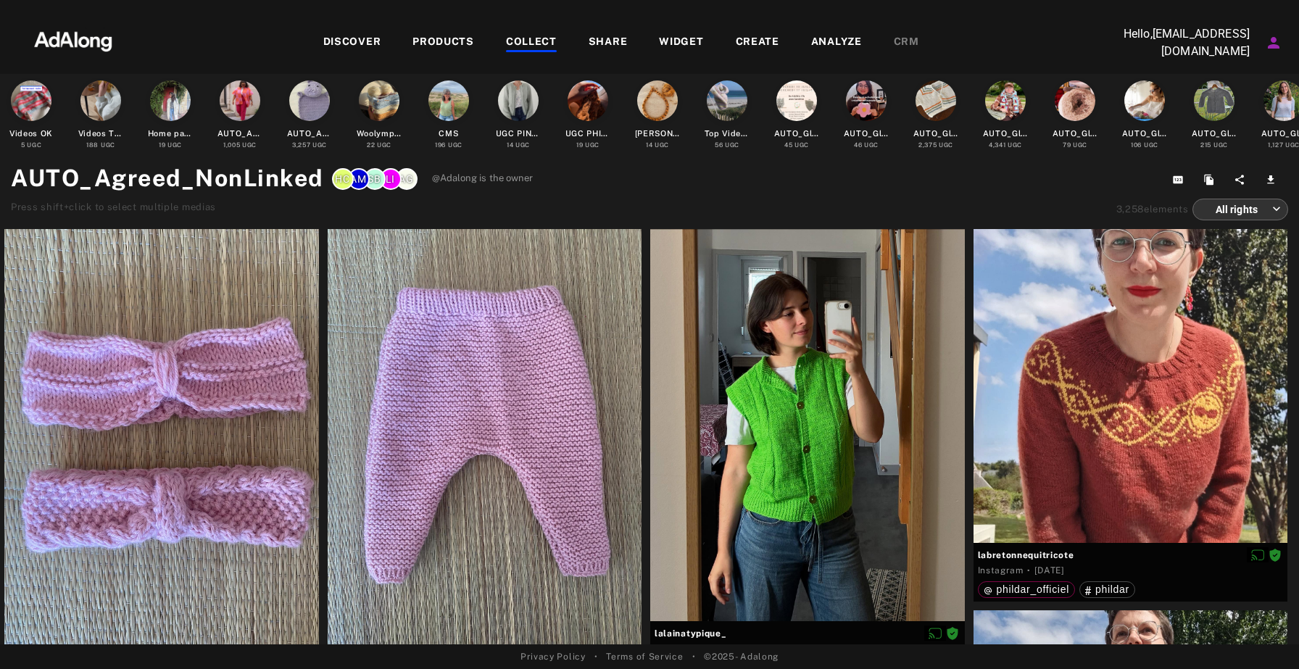
click at [536, 40] on div "COLLECT" at bounding box center [531, 42] width 51 height 17
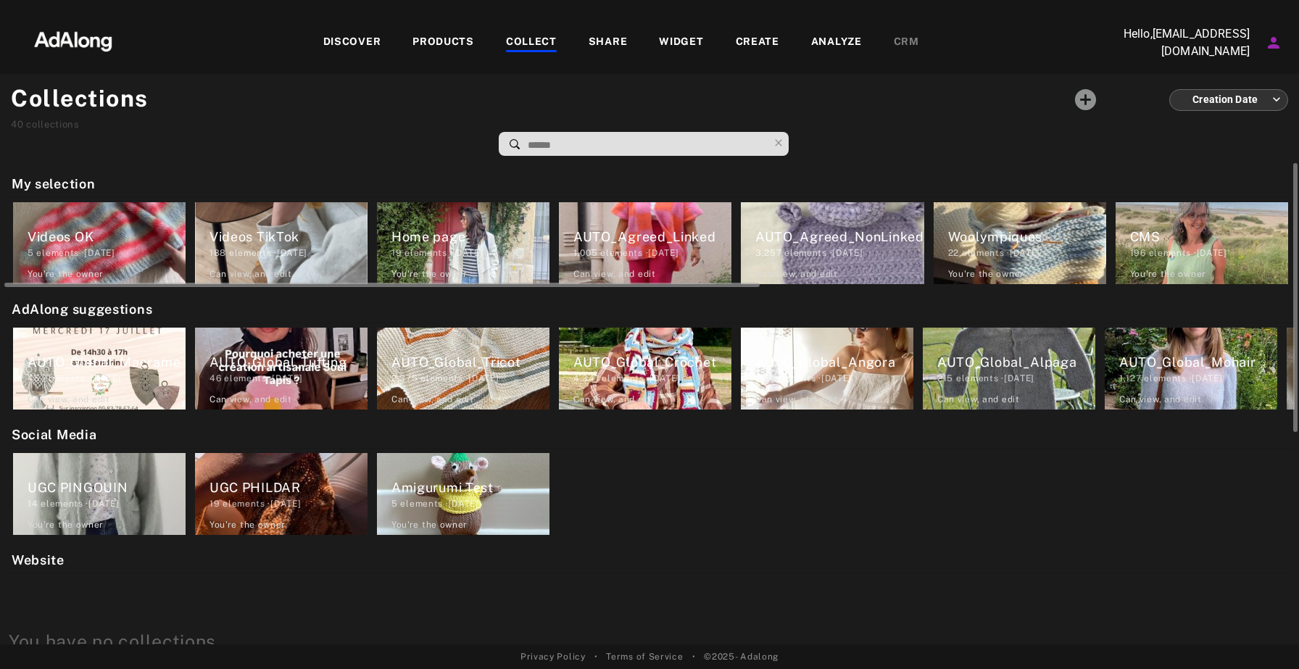
click at [663, 237] on div "AUTO_Agreed_Linked" at bounding box center [652, 237] width 158 height 20
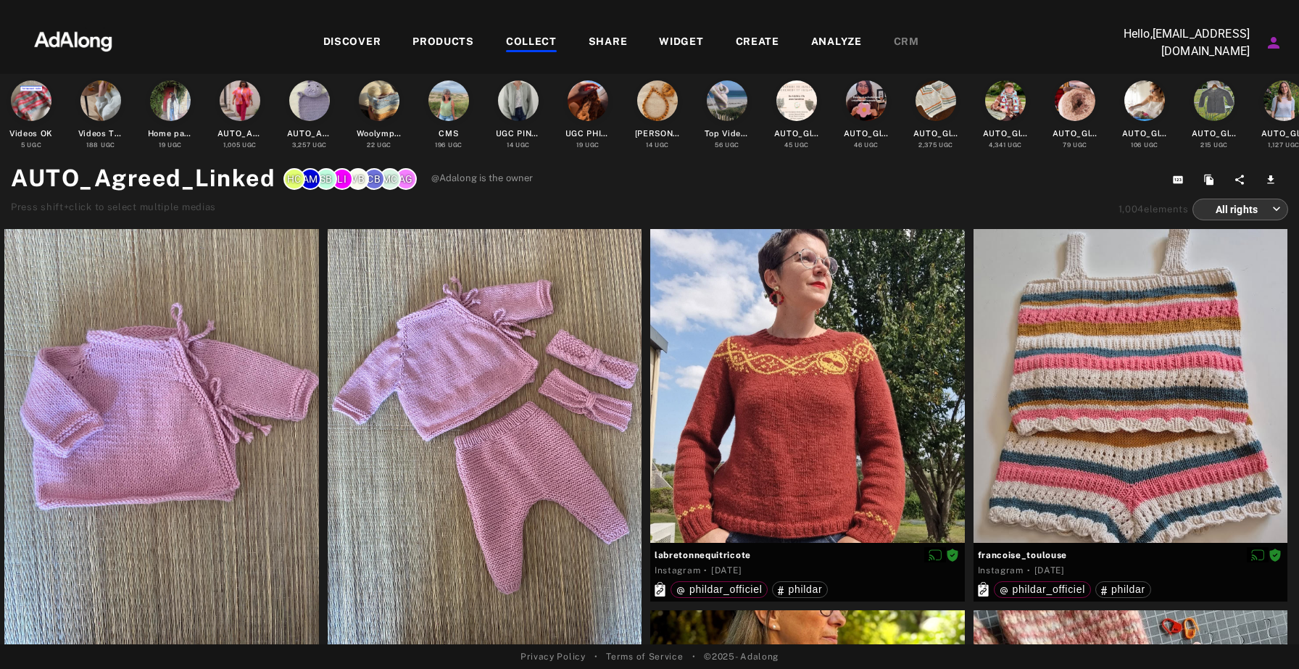
click at [539, 45] on div "COLLECT" at bounding box center [531, 42] width 51 height 17
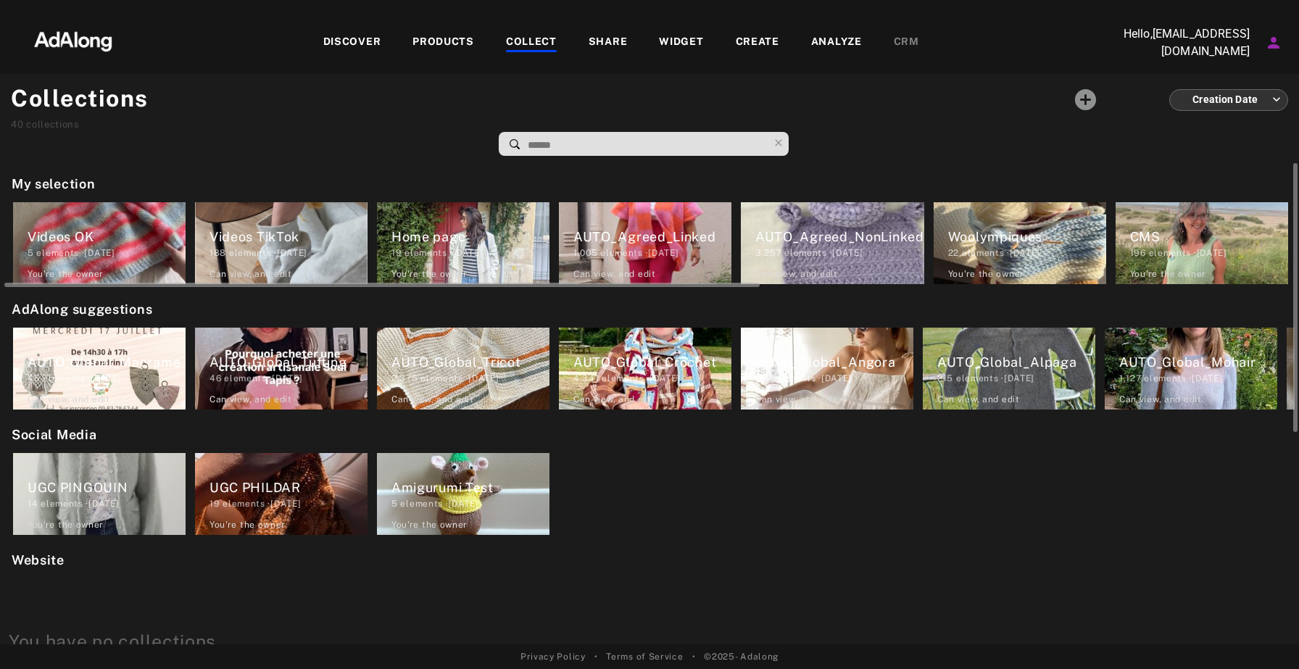
click at [794, 242] on div "AUTO_Agreed_NonLinked" at bounding box center [839, 237] width 169 height 20
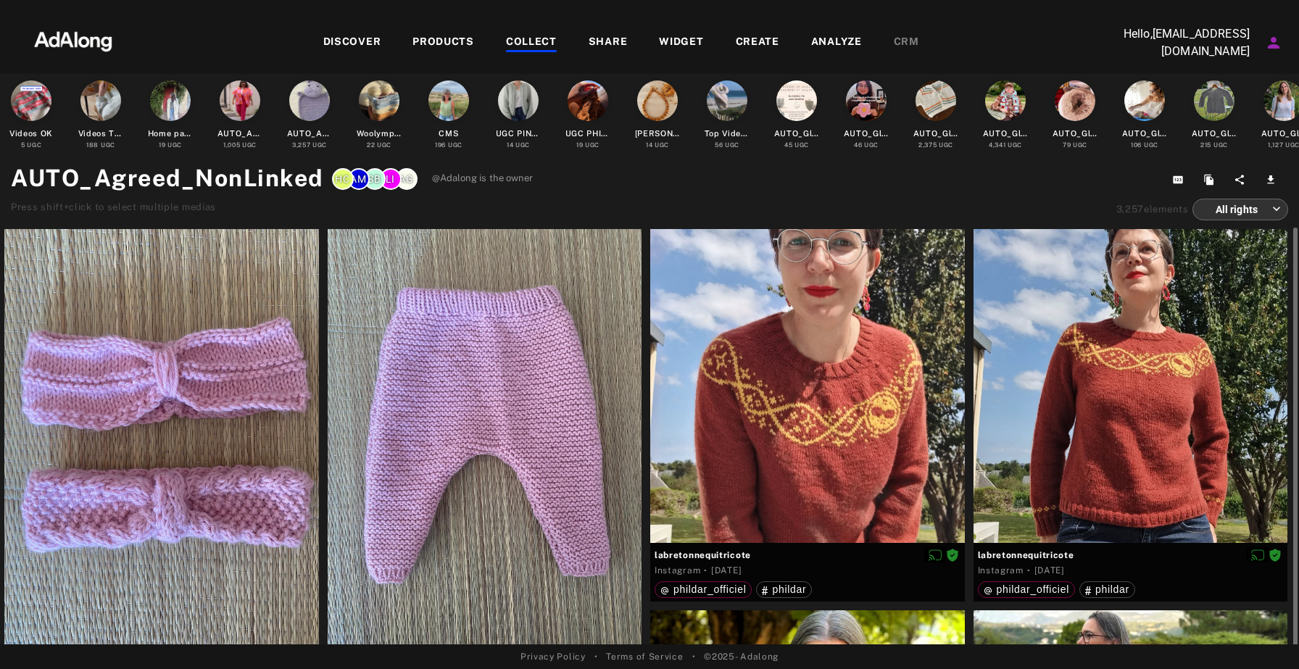
click at [493, 374] on div at bounding box center [485, 437] width 315 height 417
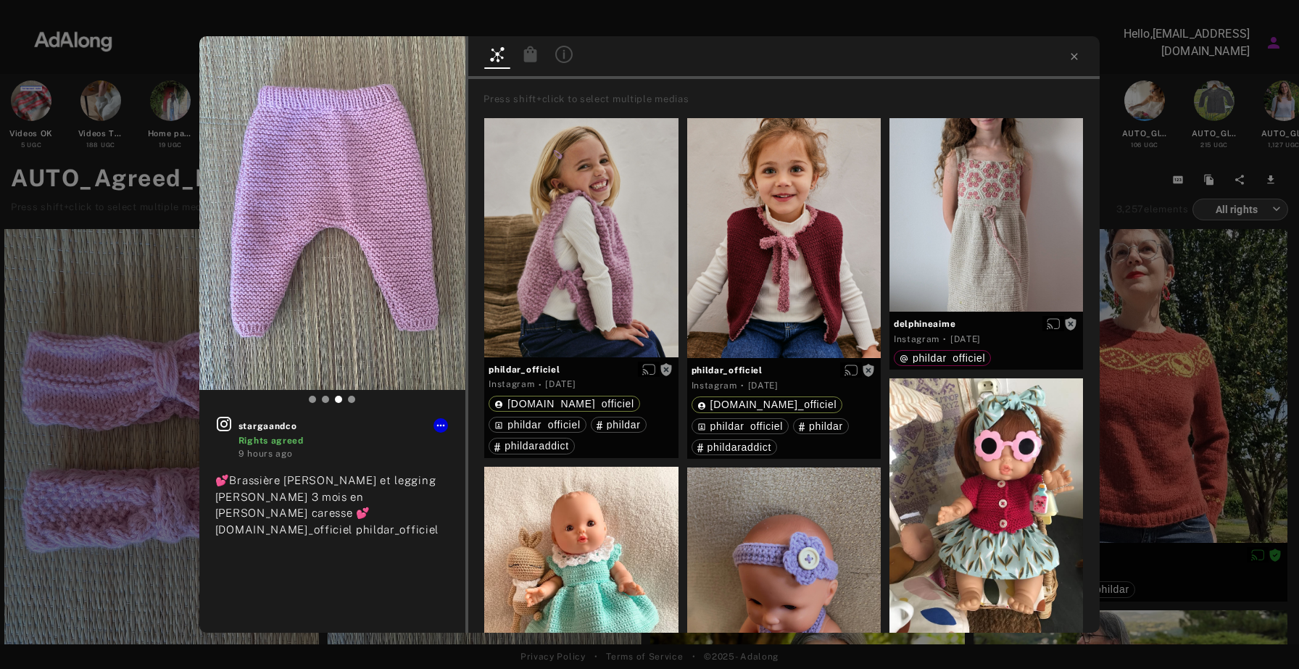
click at [530, 54] on icon at bounding box center [530, 54] width 13 height 16
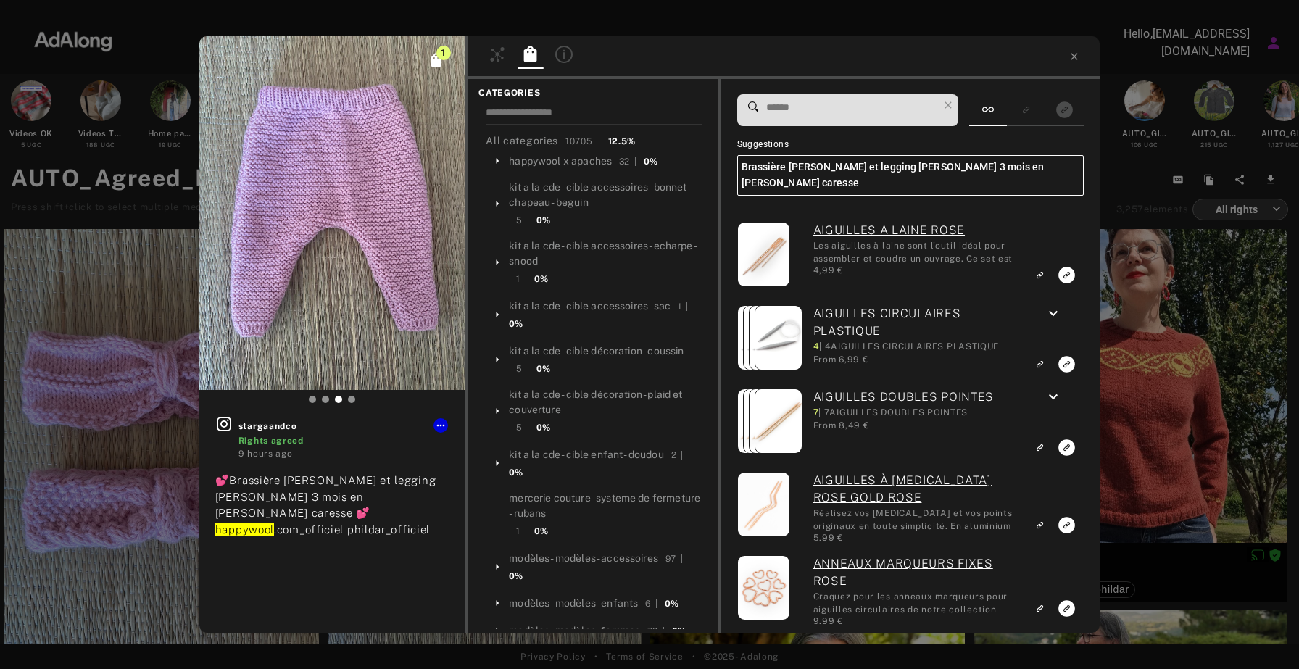
click at [852, 110] on input at bounding box center [852, 108] width 174 height 20
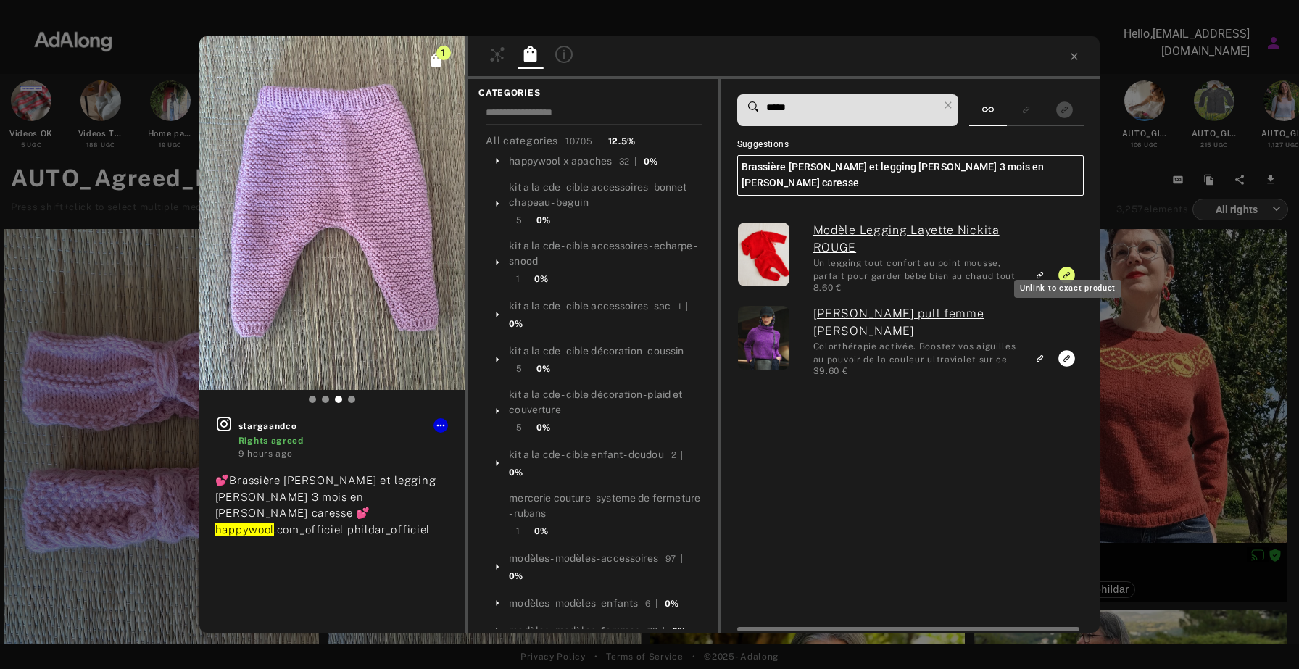
type input "*****"
click at [1070, 267] on icon "Unlink to exact product" at bounding box center [1066, 275] width 17 height 17
click at [1070, 267] on icon "Link to exact product" at bounding box center [1066, 275] width 17 height 17
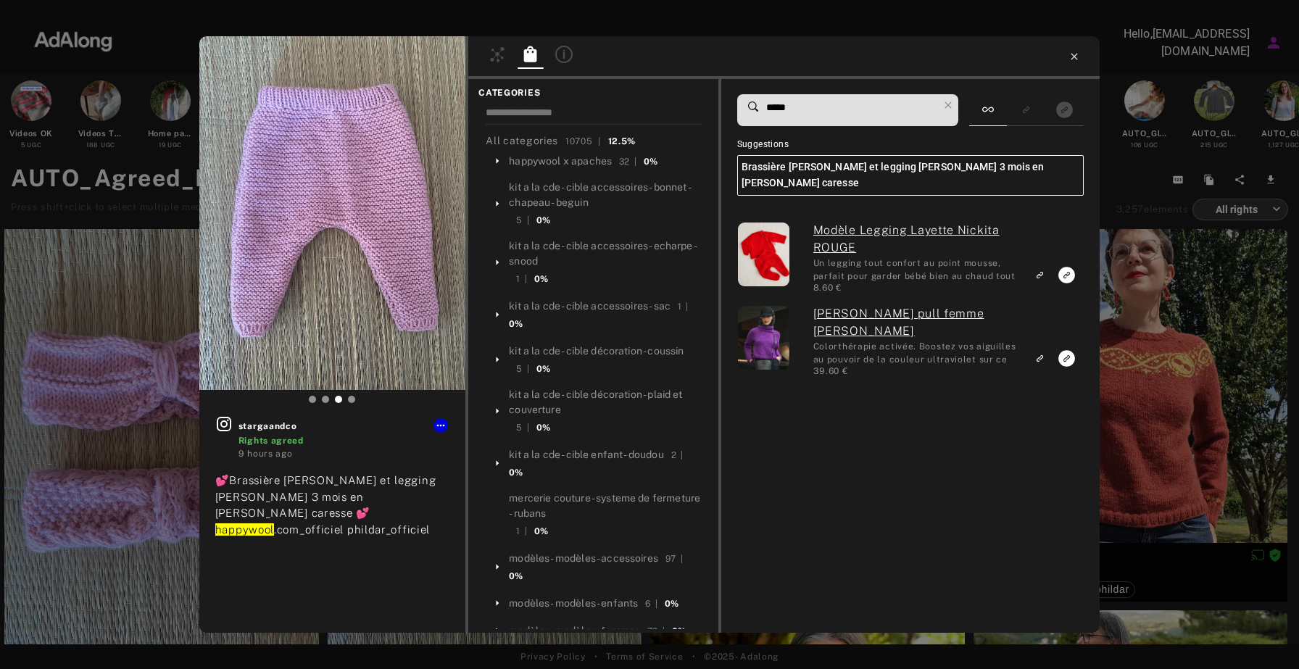
click at [1078, 51] on icon at bounding box center [1074, 57] width 12 height 12
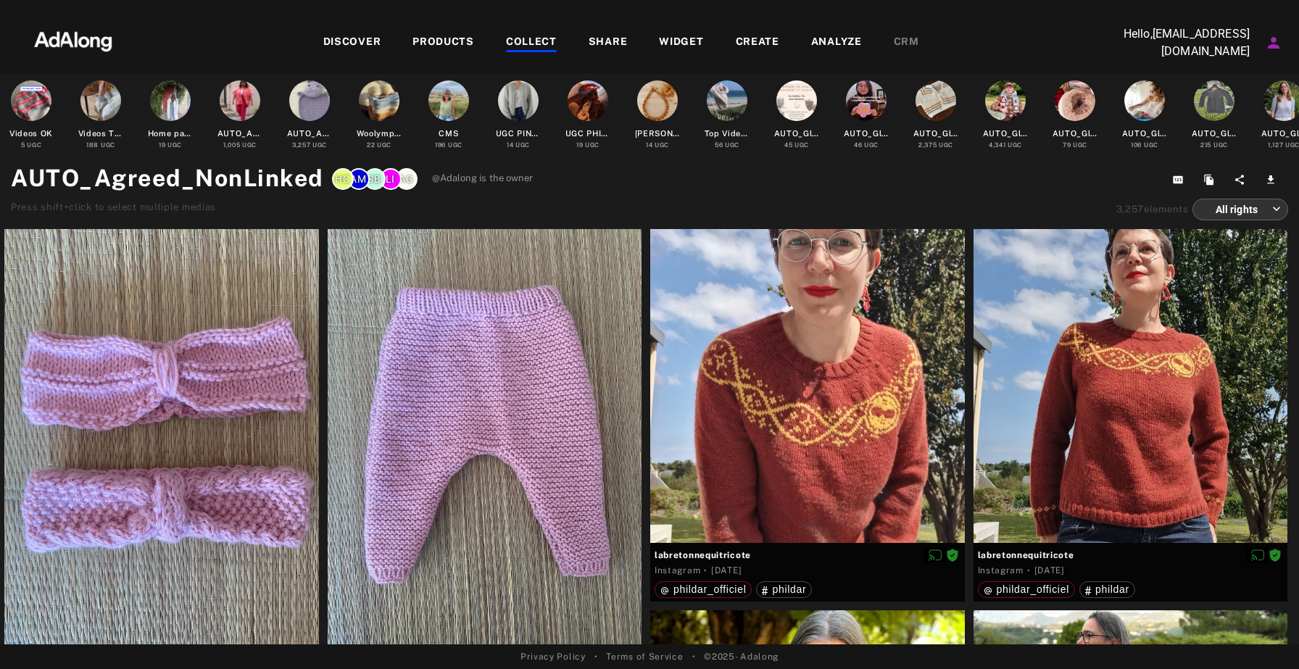
click at [536, 41] on div "COLLECT" at bounding box center [531, 42] width 51 height 17
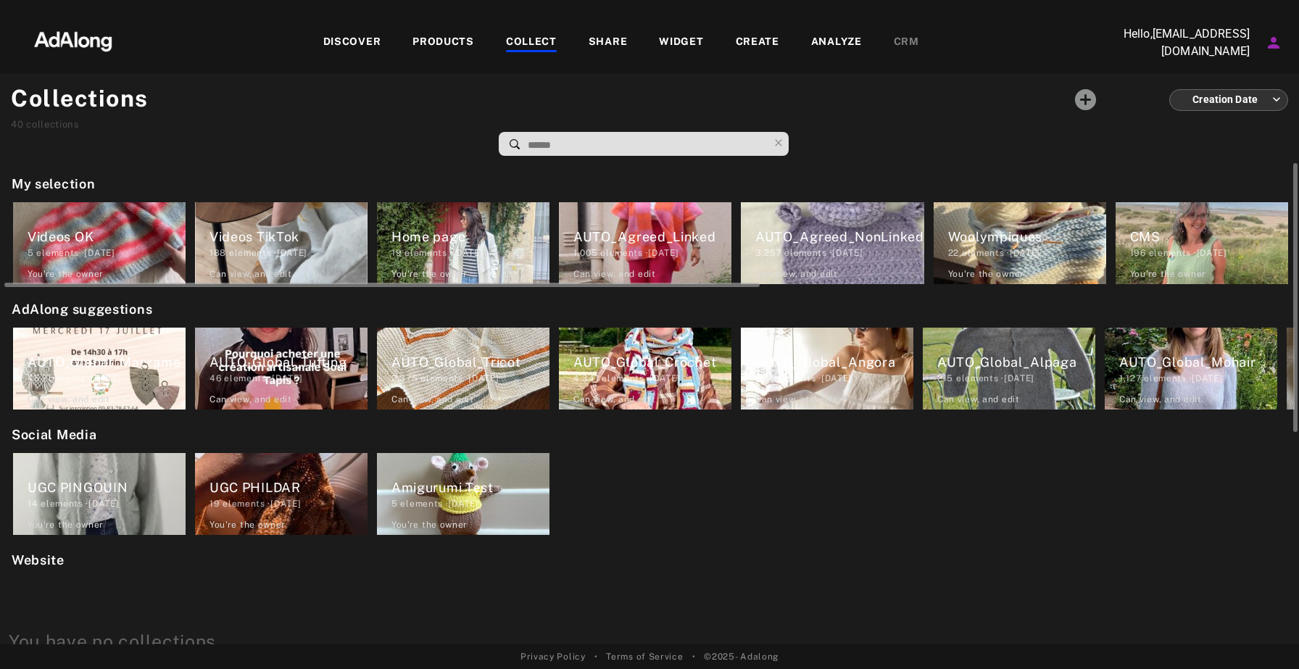
click at [808, 236] on div "AUTO_Agreed_NonLinked" at bounding box center [839, 237] width 169 height 20
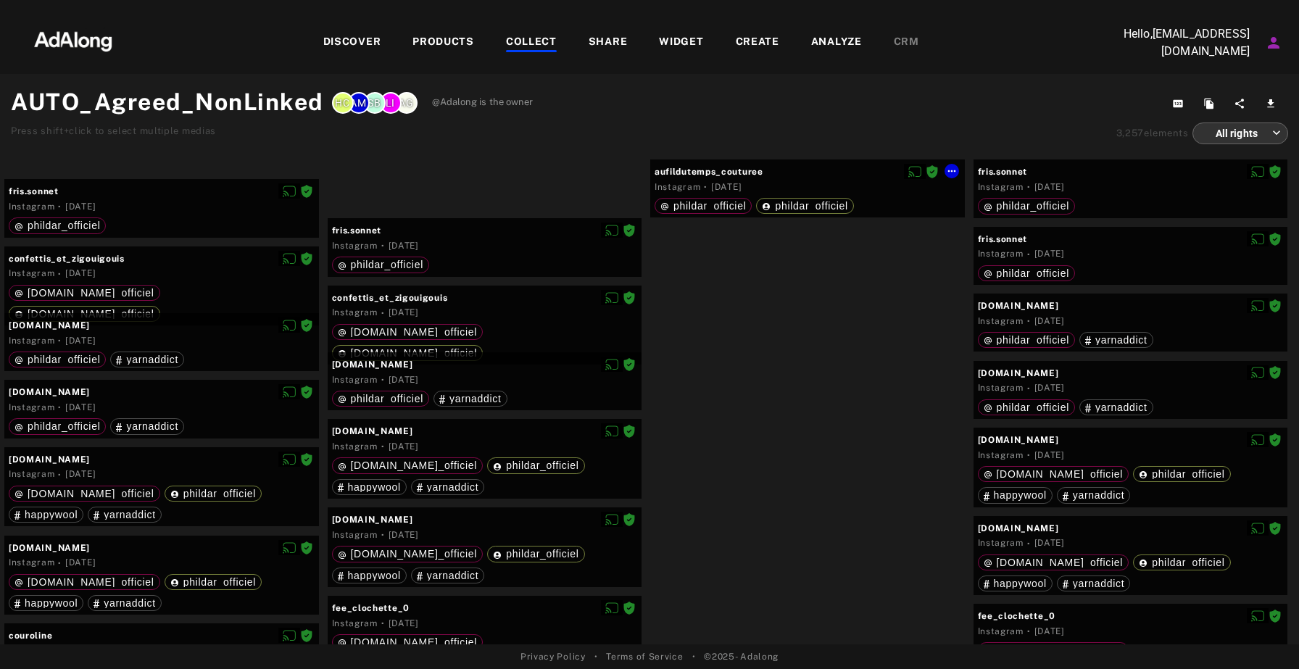
scroll to position [2786, 0]
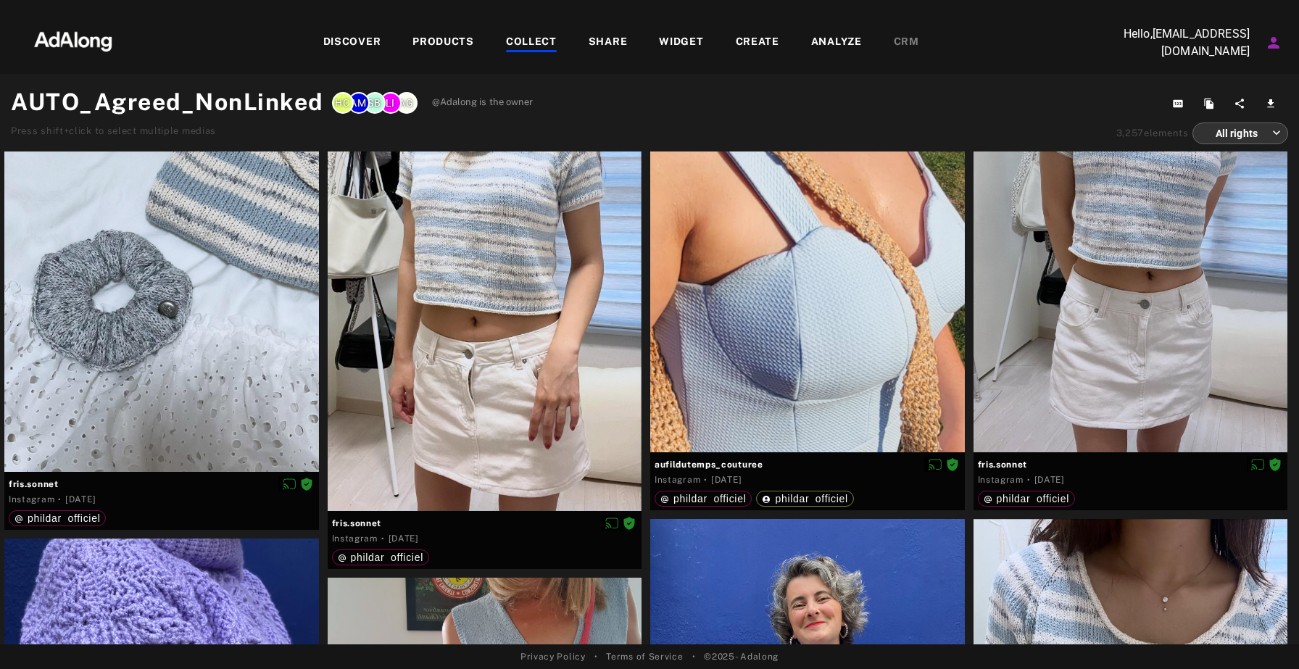
click at [530, 36] on div "COLLECT" at bounding box center [531, 42] width 51 height 17
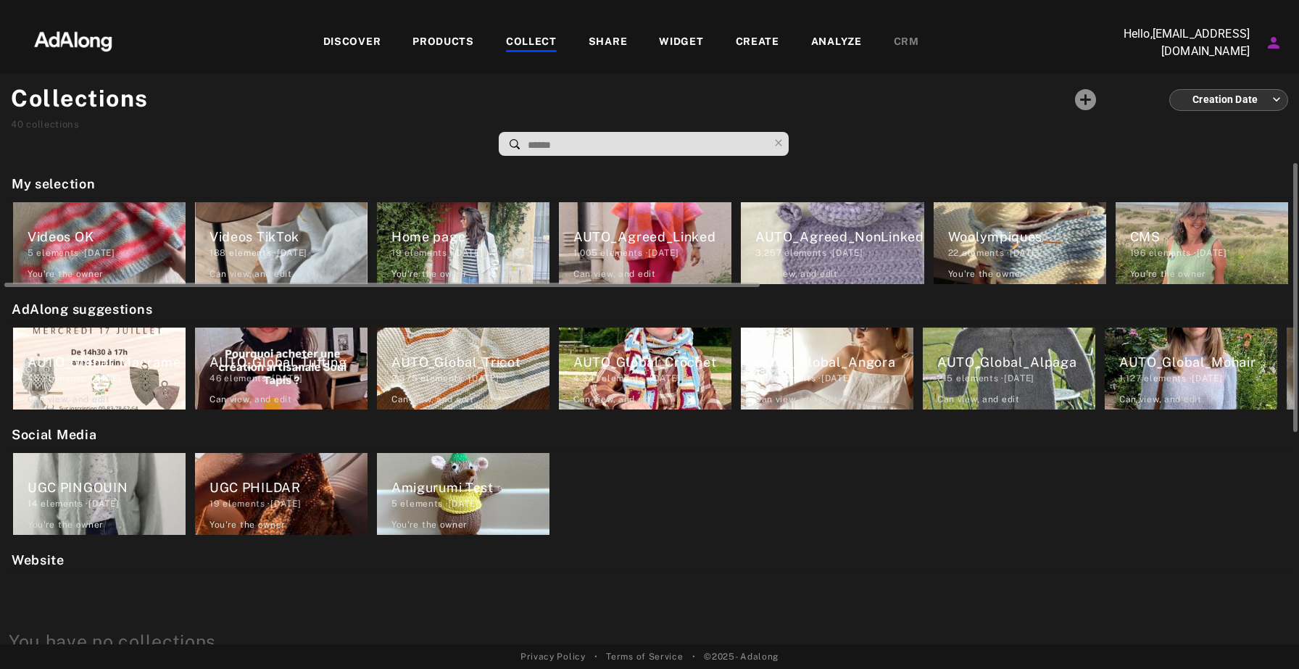
click at [479, 249] on div "19 elements · [DATE]" at bounding box center [470, 252] width 158 height 13
